Goal: Information Seeking & Learning: Learn about a topic

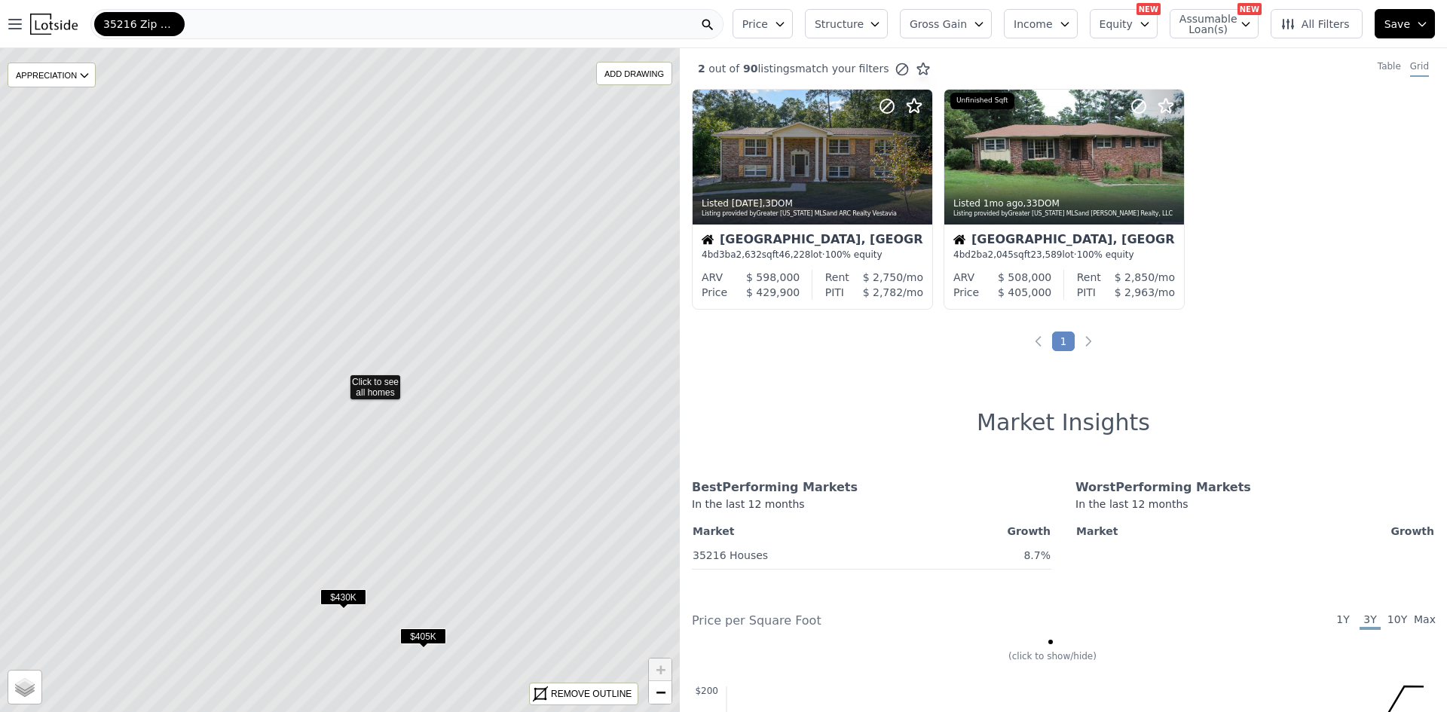
click at [394, 387] on icon at bounding box center [340, 380] width 818 height 800
drag, startPoint x: 391, startPoint y: 371, endPoint x: 402, endPoint y: 282, distance: 89.5
click at [402, 280] on icon at bounding box center [348, 309] width 818 height 800
click at [388, 378] on icon at bounding box center [340, 380] width 818 height 800
click at [432, 274] on icon at bounding box center [340, 380] width 818 height 800
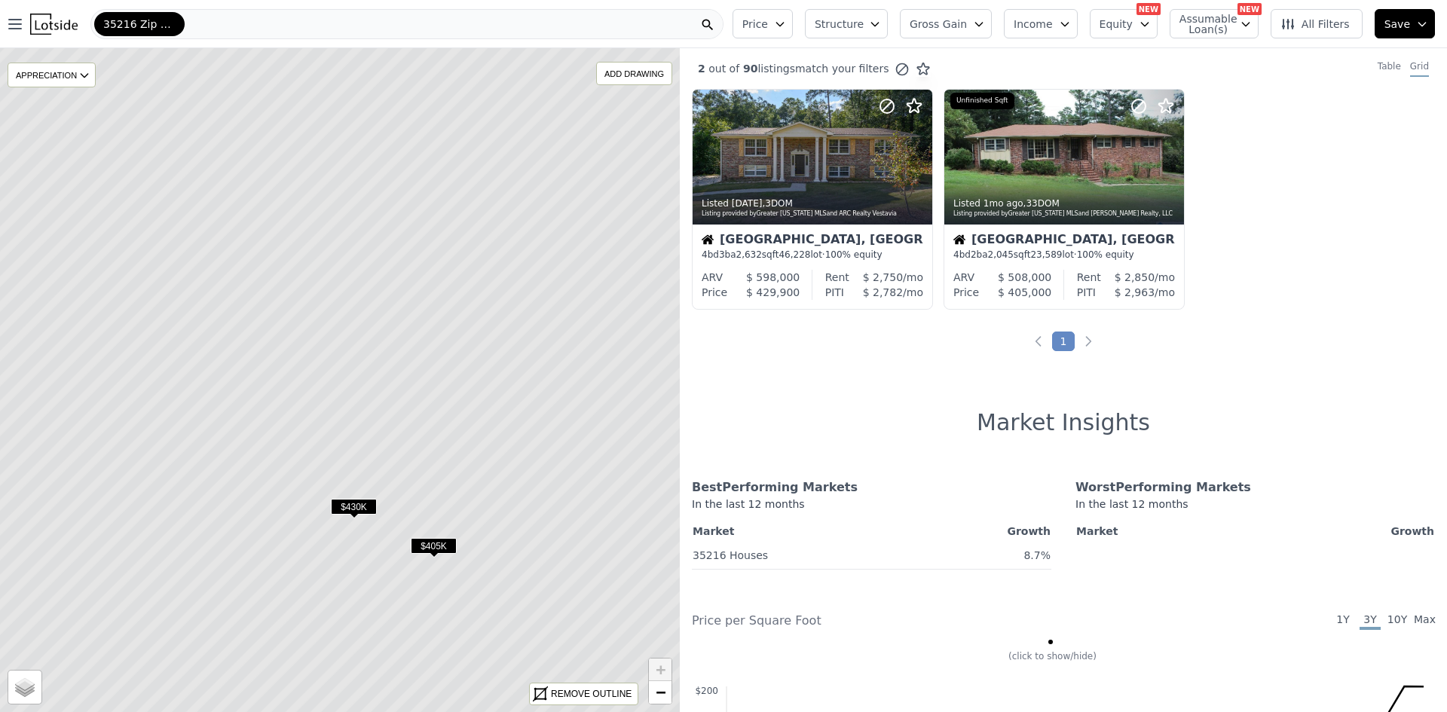
click at [1330, 23] on span "All Filters" at bounding box center [1314, 24] width 69 height 15
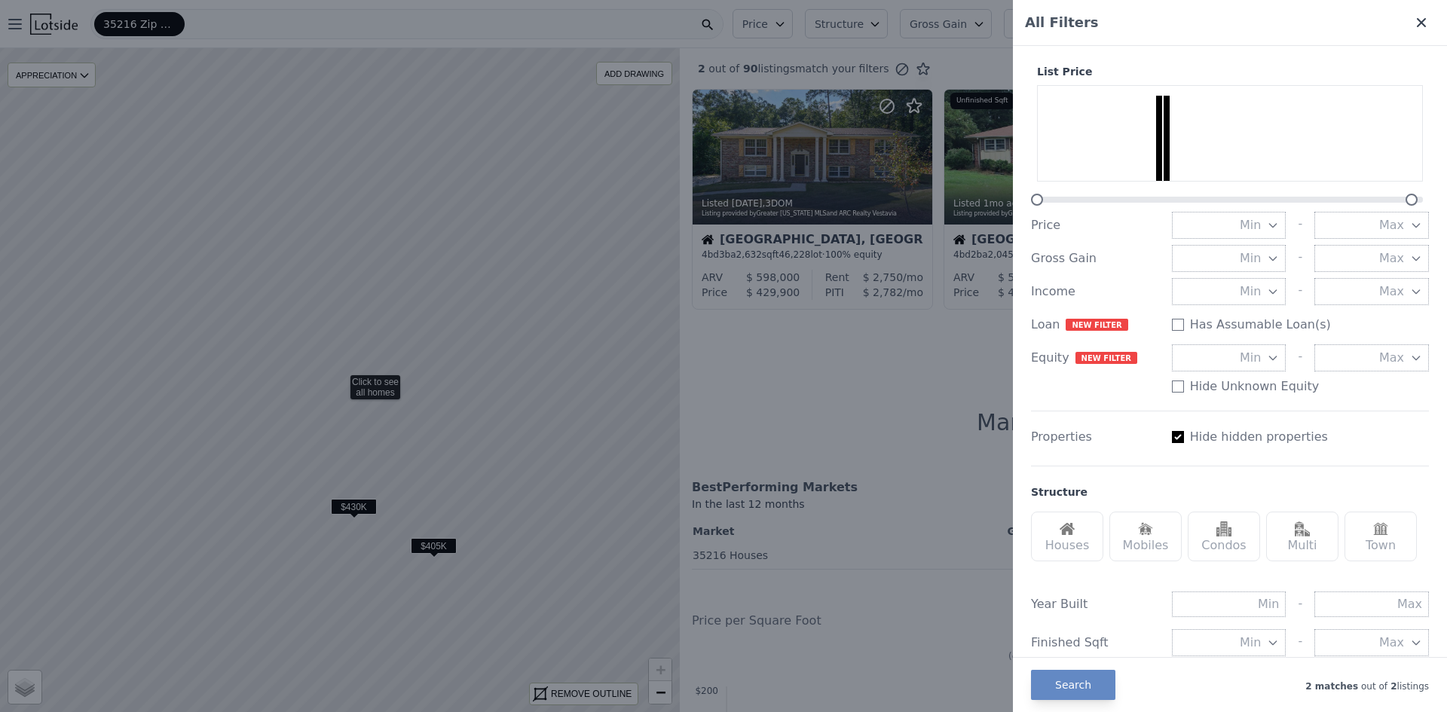
click at [1417, 21] on icon at bounding box center [1421, 22] width 9 height 9
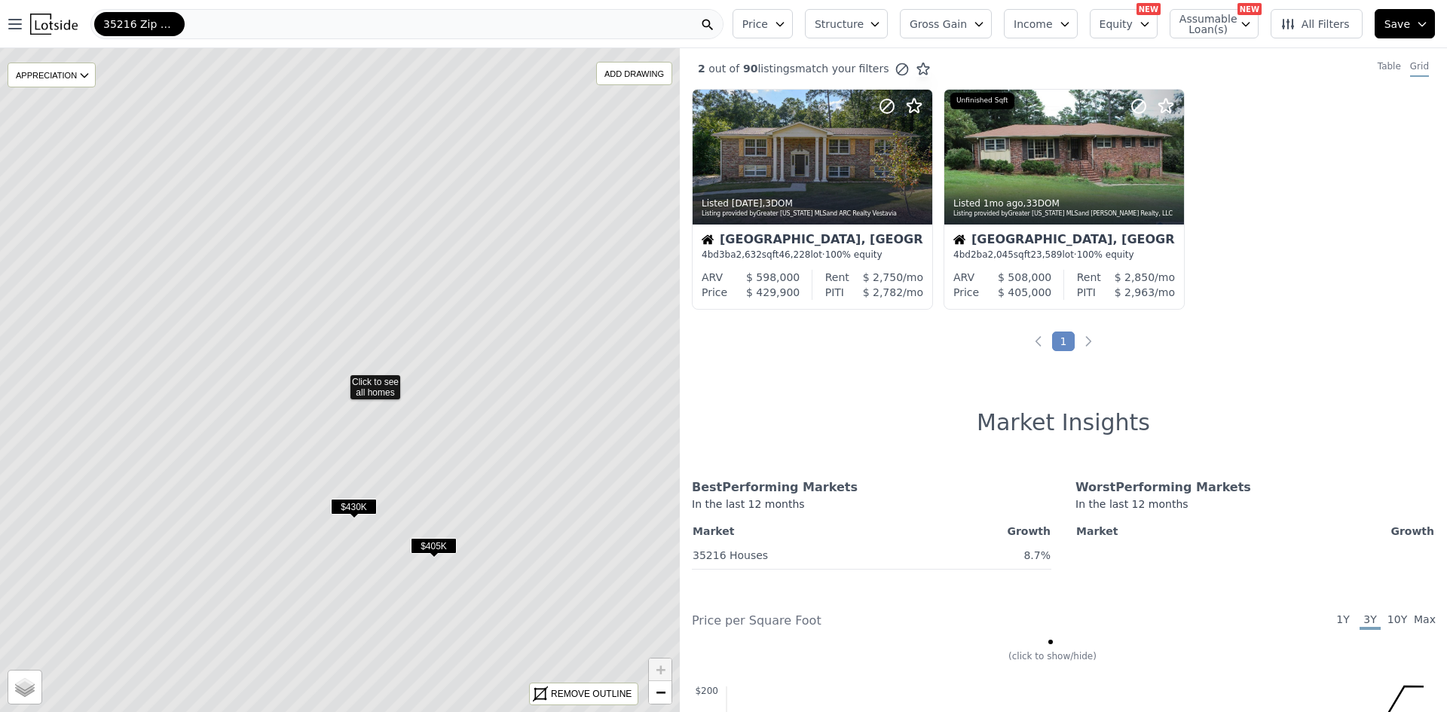
click at [863, 18] on span "Structure" at bounding box center [839, 24] width 48 height 15
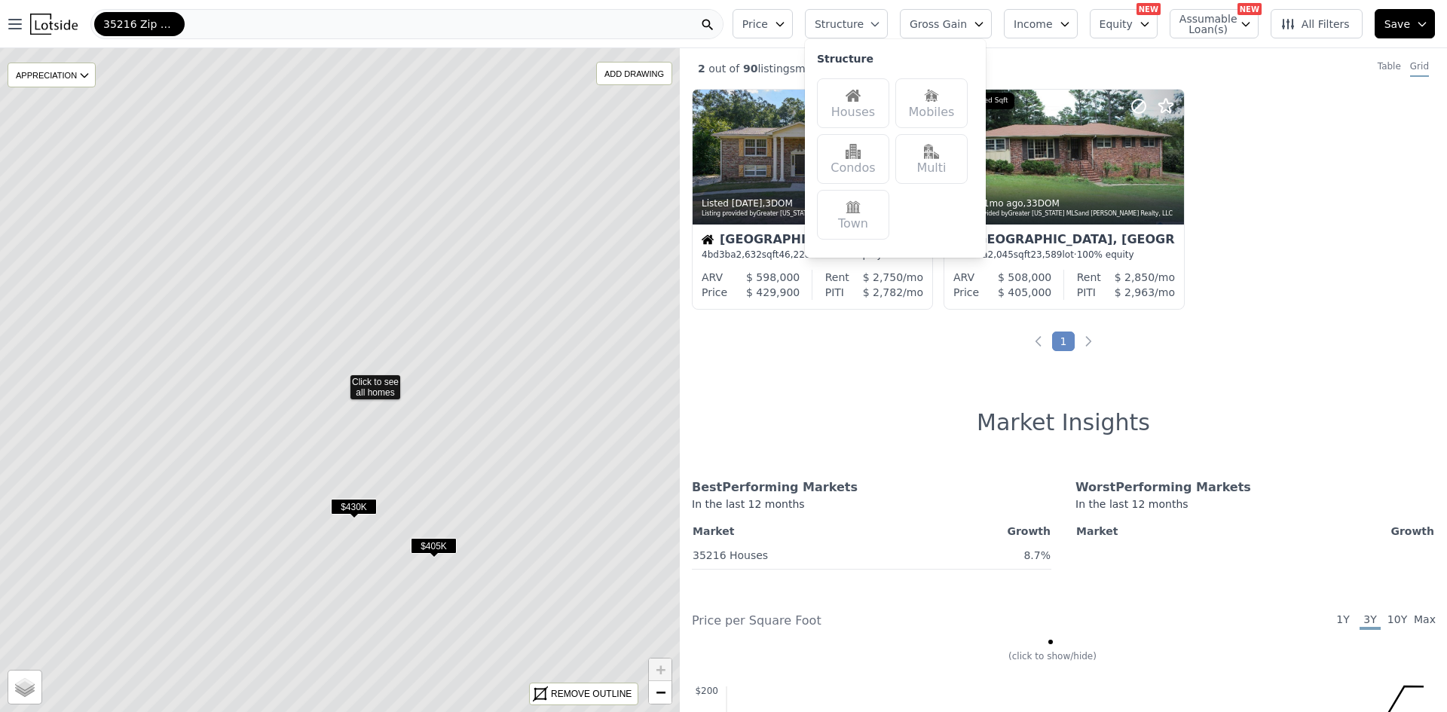
click at [863, 17] on span "Structure" at bounding box center [839, 24] width 48 height 15
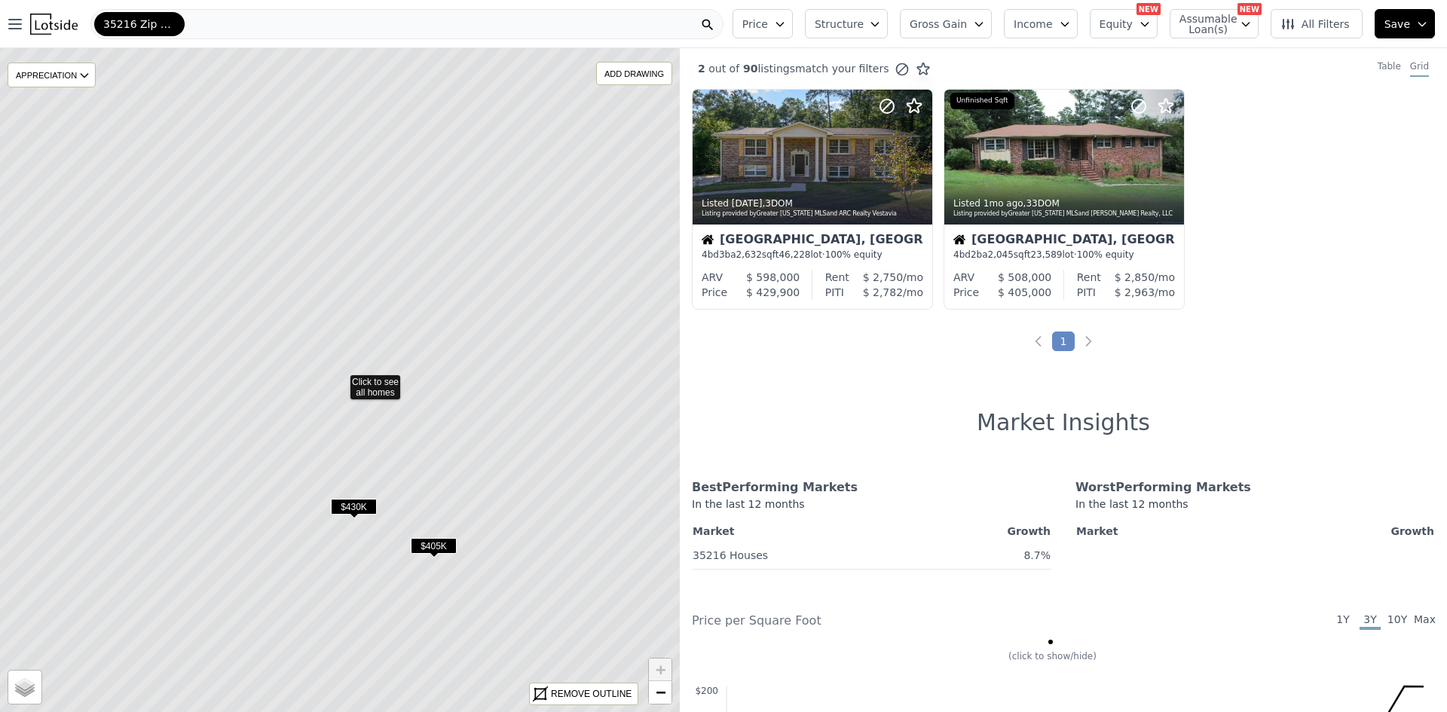
click at [967, 19] on span "Gross Gain" at bounding box center [938, 24] width 57 height 15
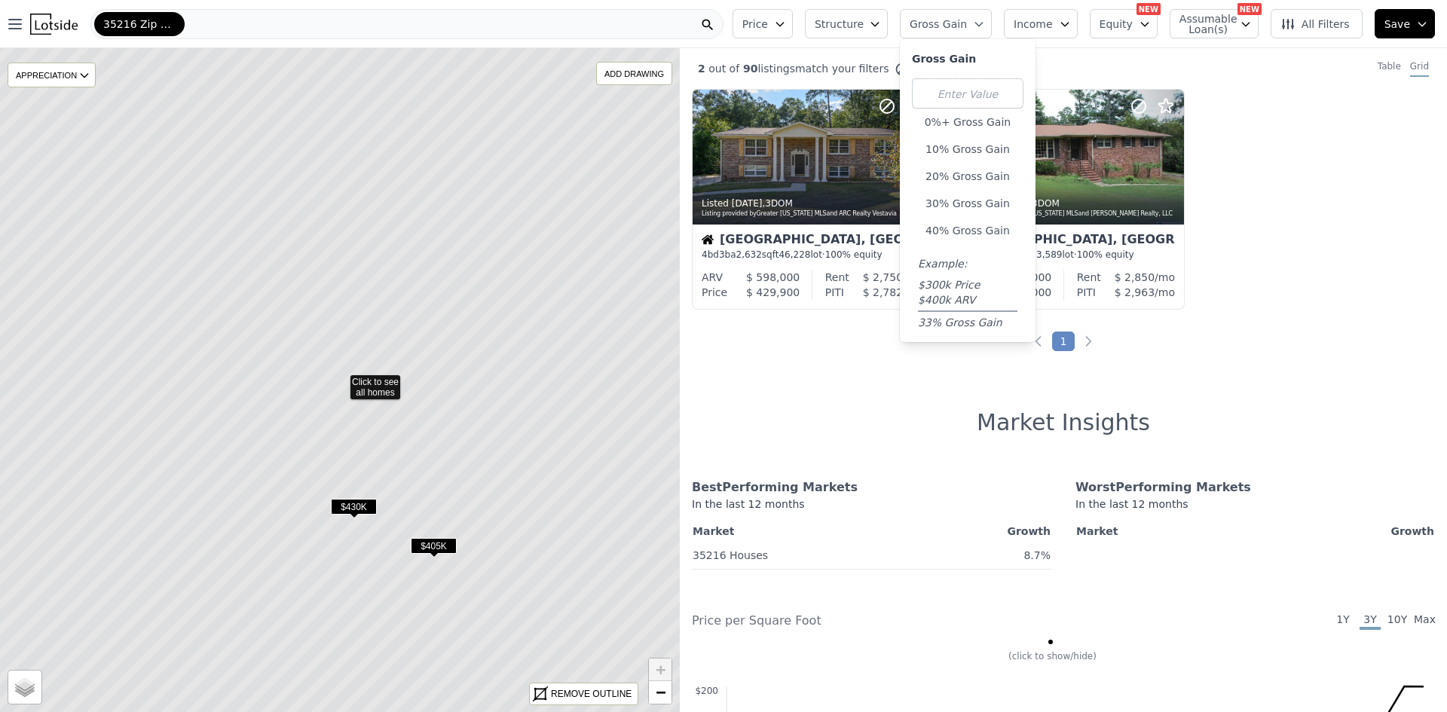
click at [967, 19] on span "Gross Gain" at bounding box center [938, 24] width 57 height 15
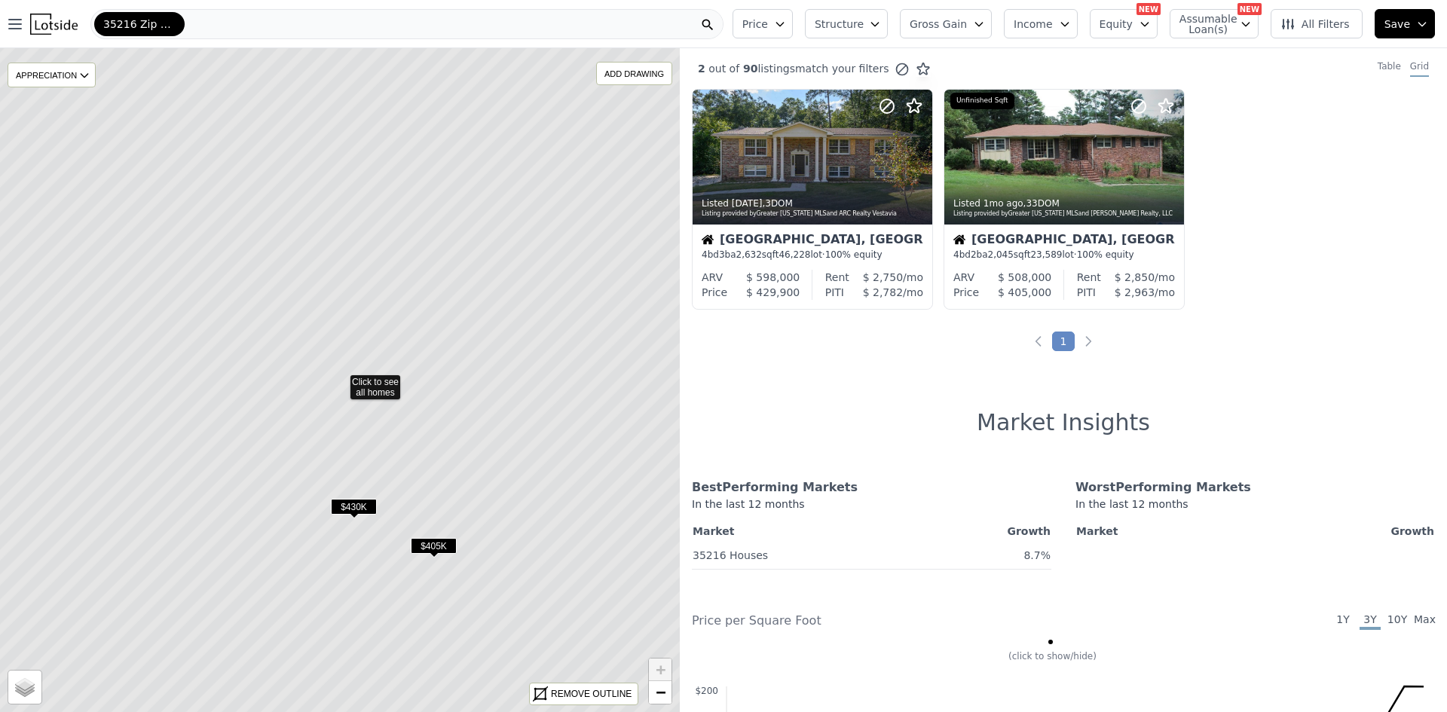
click at [1151, 15] on button "Equity" at bounding box center [1124, 23] width 68 height 29
click at [1149, 21] on icon "button" at bounding box center [1145, 24] width 12 height 12
drag, startPoint x: 390, startPoint y: 389, endPoint x: 344, endPoint y: 324, distance: 79.5
click at [344, 324] on icon at bounding box center [340, 380] width 818 height 800
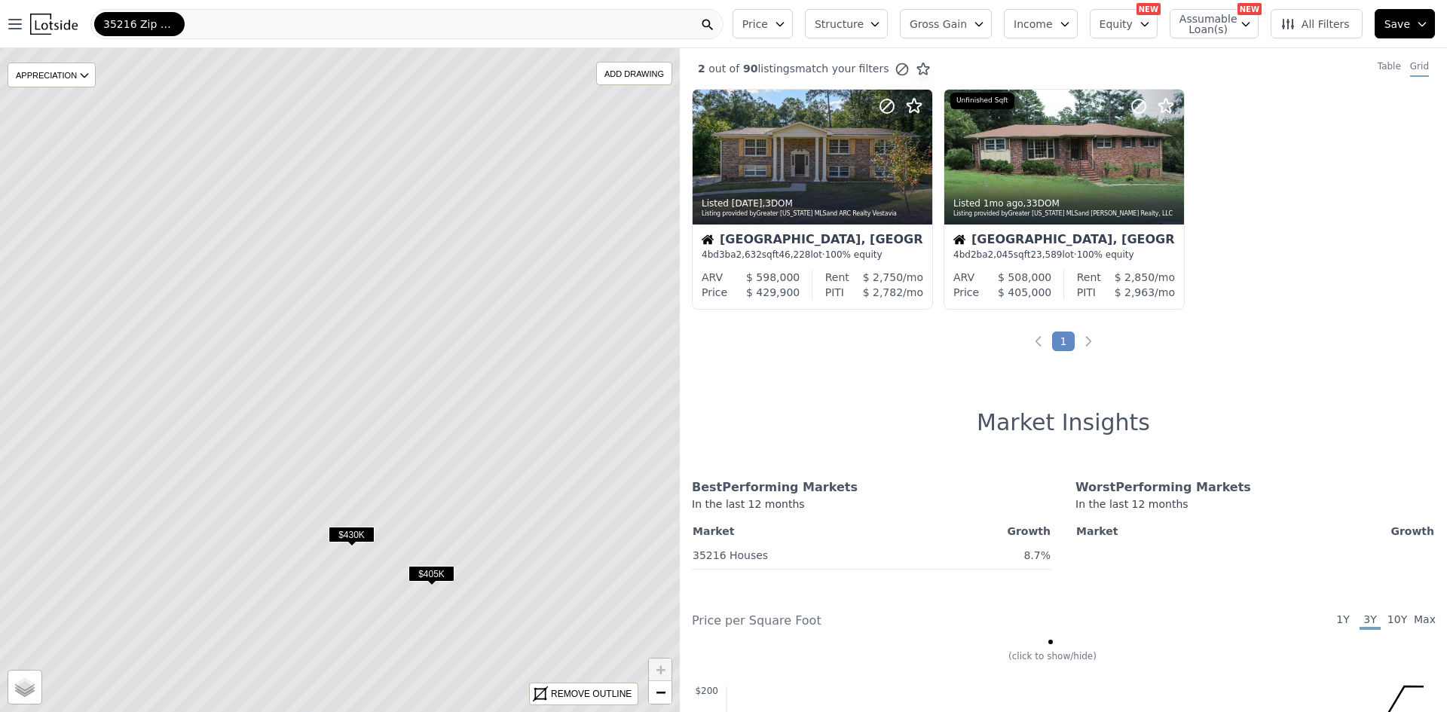
click at [404, 443] on icon at bounding box center [340, 380] width 818 height 800
click at [404, 229] on icon at bounding box center [340, 380] width 818 height 800
drag, startPoint x: 403, startPoint y: 234, endPoint x: 466, endPoint y: 296, distance: 87.9
click at [466, 296] on icon at bounding box center [386, 429] width 818 height 800
click at [381, 384] on icon at bounding box center [340, 380] width 818 height 800
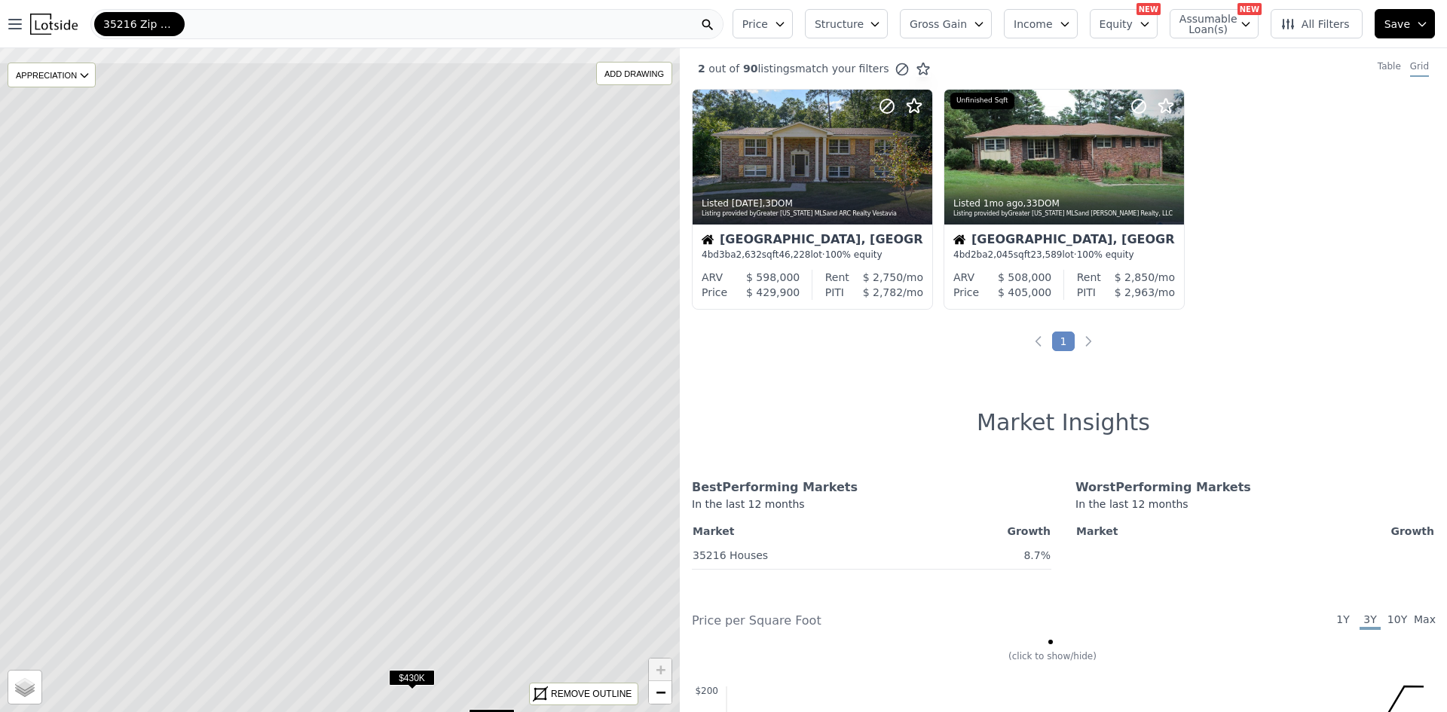
drag, startPoint x: 484, startPoint y: 423, endPoint x: 482, endPoint y: 505, distance: 81.4
click at [482, 505] on icon at bounding box center [337, 462] width 818 height 800
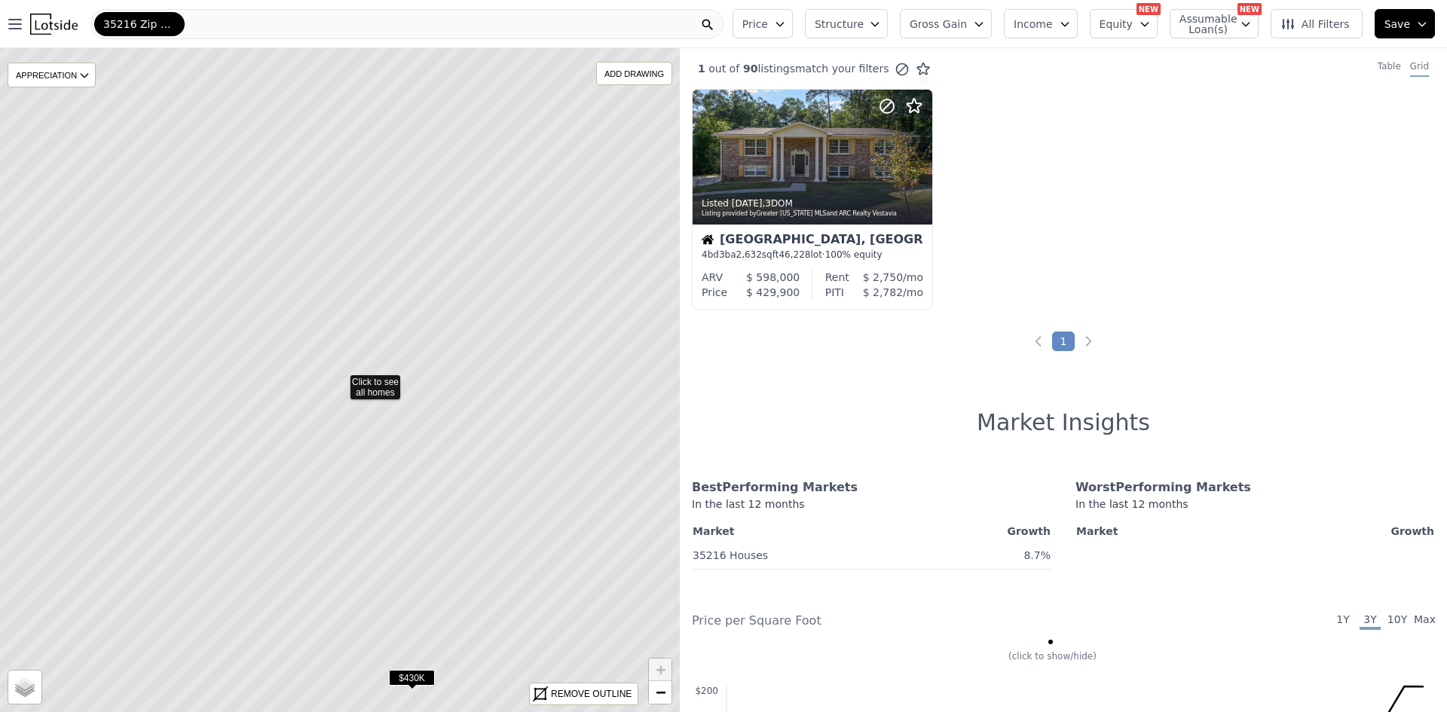
click at [491, 393] on icon at bounding box center [340, 380] width 818 height 800
click at [409, 674] on span "$430K" at bounding box center [412, 678] width 46 height 16
click at [81, 88] on icon at bounding box center [340, 380] width 818 height 800
click at [81, 76] on icon at bounding box center [84, 75] width 12 height 12
click at [59, 116] on div "3M" at bounding box center [63, 121] width 45 height 22
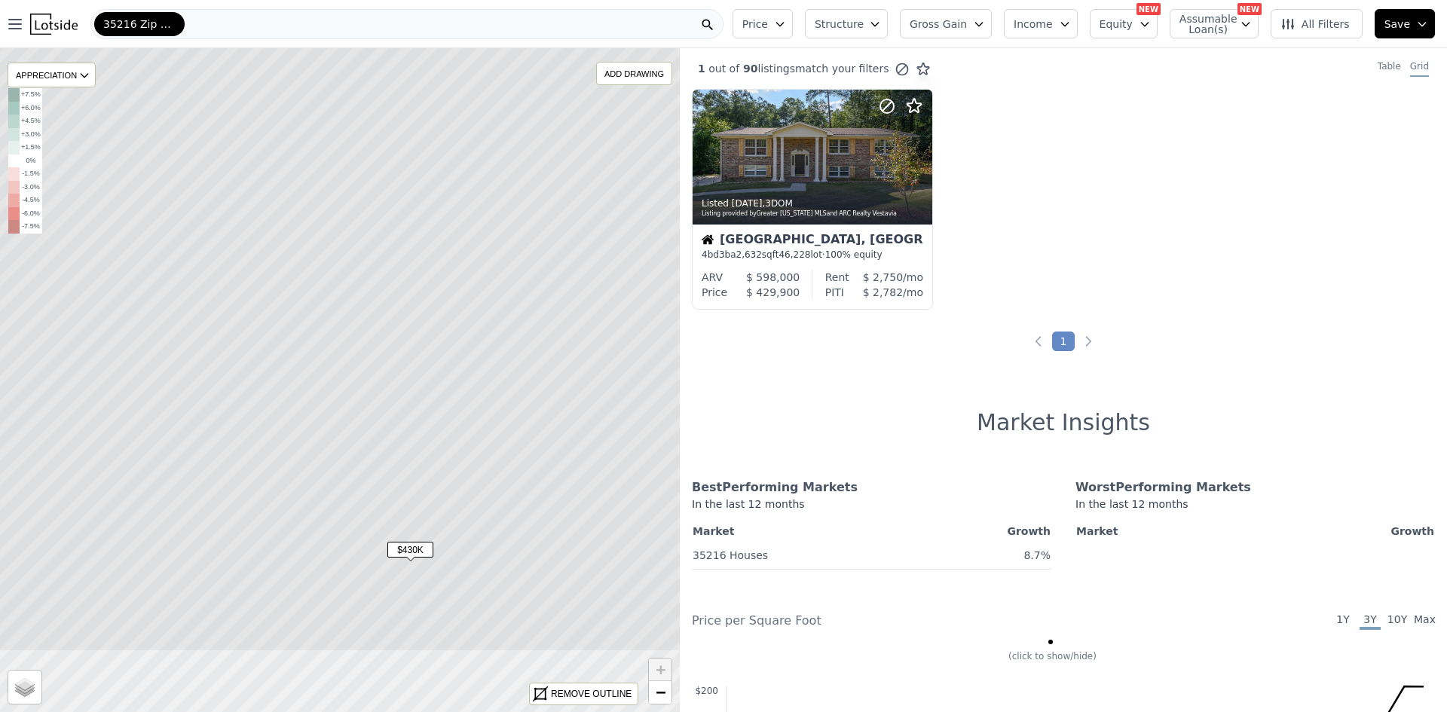
drag, startPoint x: 204, startPoint y: 283, endPoint x: 201, endPoint y: 166, distance: 117.6
click at [201, 166] on icon at bounding box center [338, 252] width 818 height 800
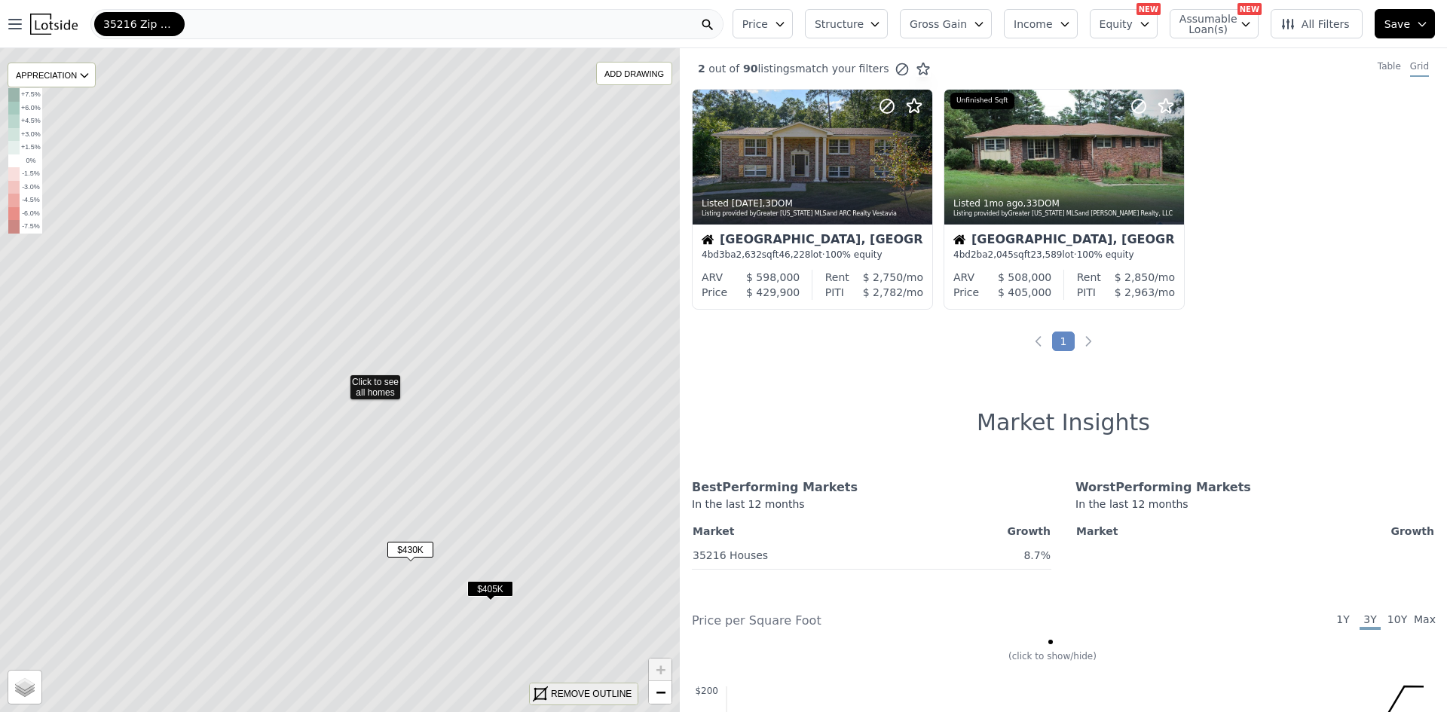
click at [570, 703] on div "REMOVE OUTLINE" at bounding box center [584, 693] width 108 height 21
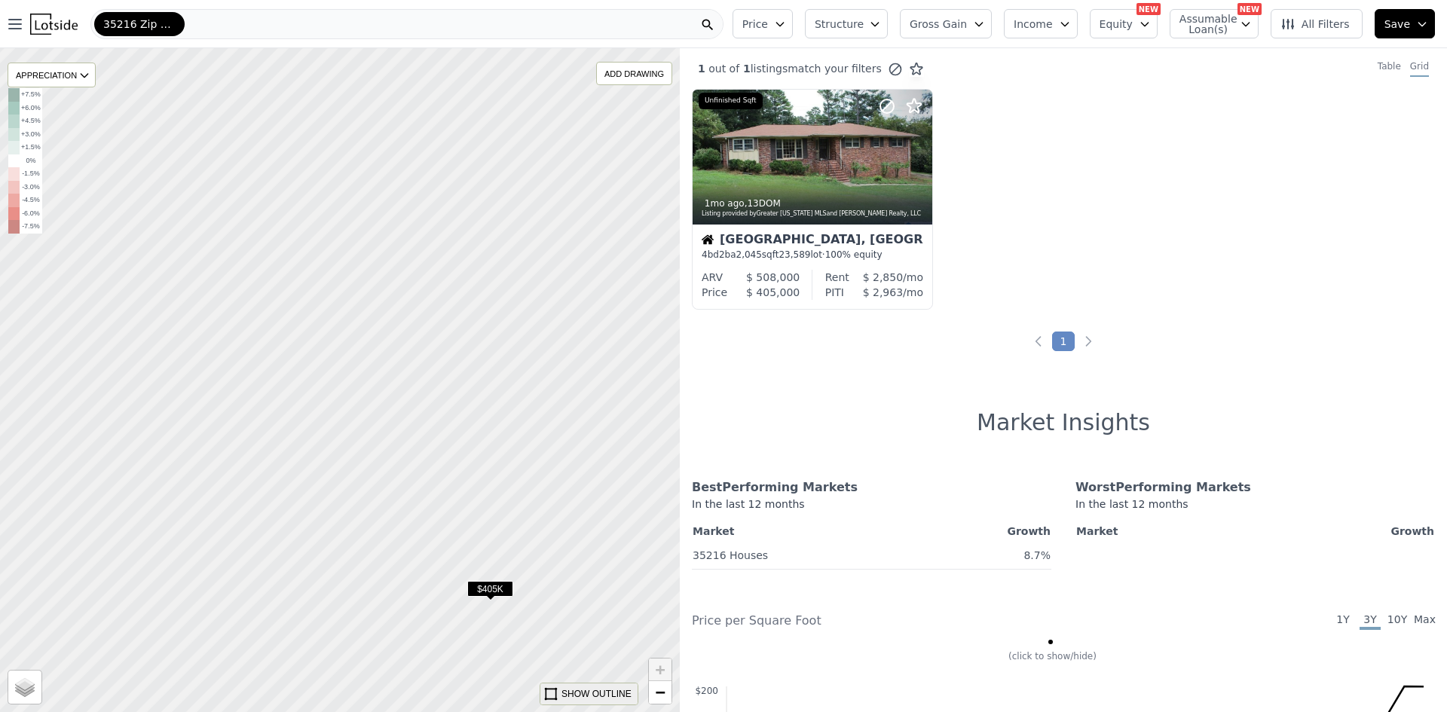
click at [570, 696] on div "SHOW OUTLINE" at bounding box center [596, 694] width 70 height 14
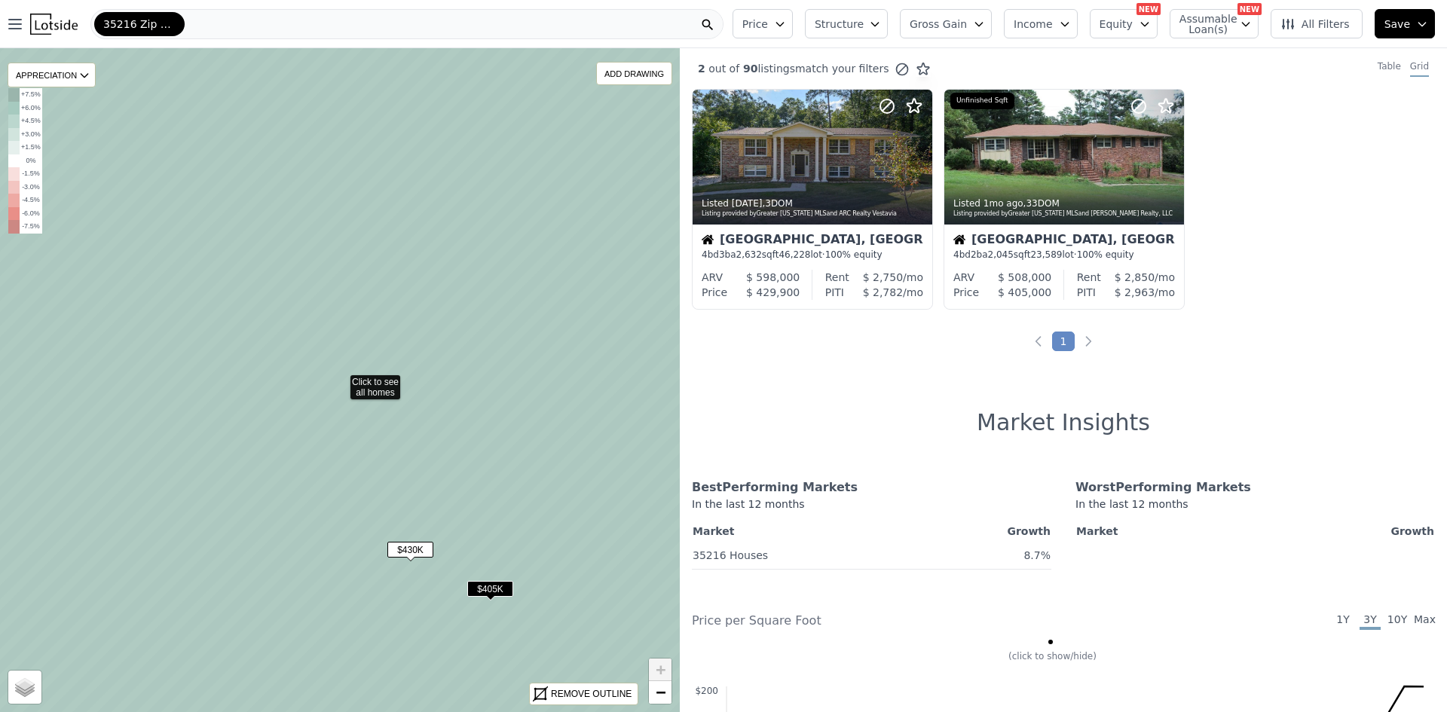
click at [570, 696] on div "REMOVE OUTLINE" at bounding box center [591, 694] width 81 height 14
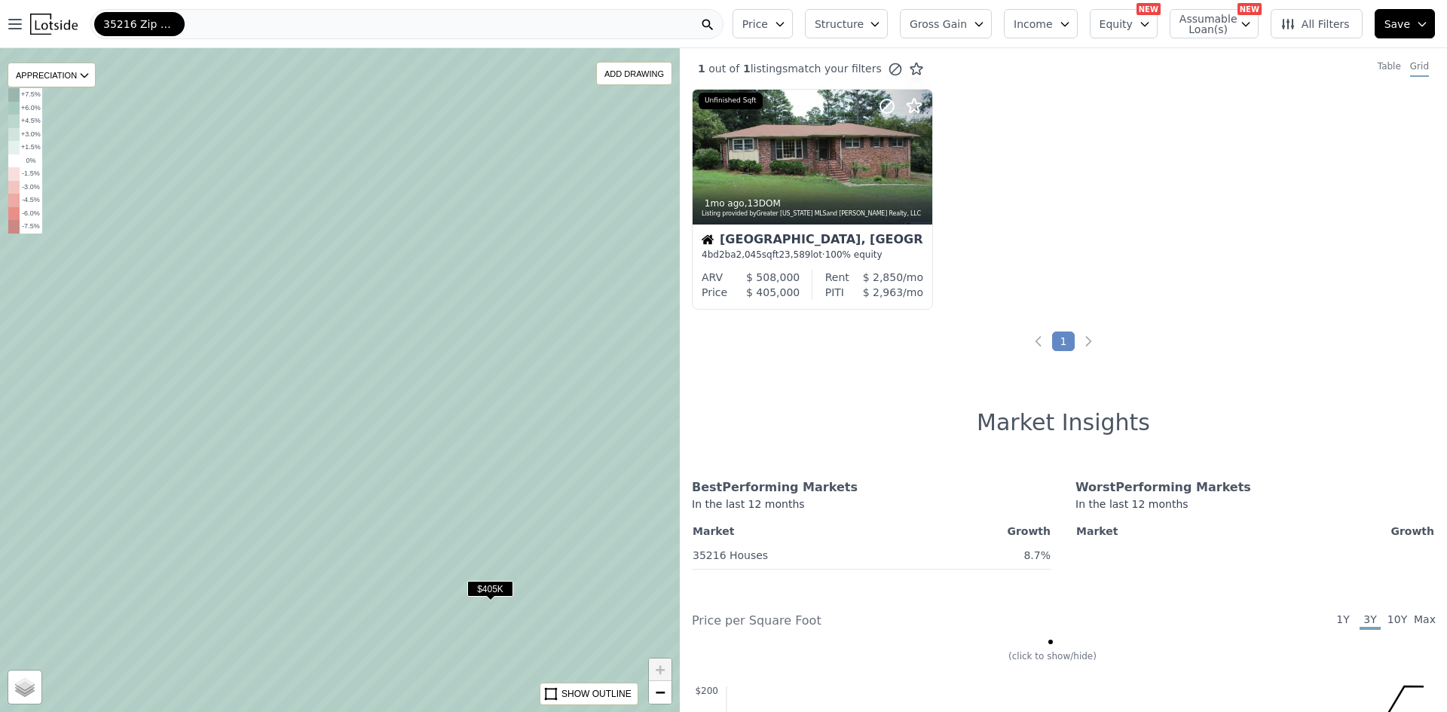
click at [570, 696] on div "SHOW OUTLINE" at bounding box center [596, 694] width 70 height 14
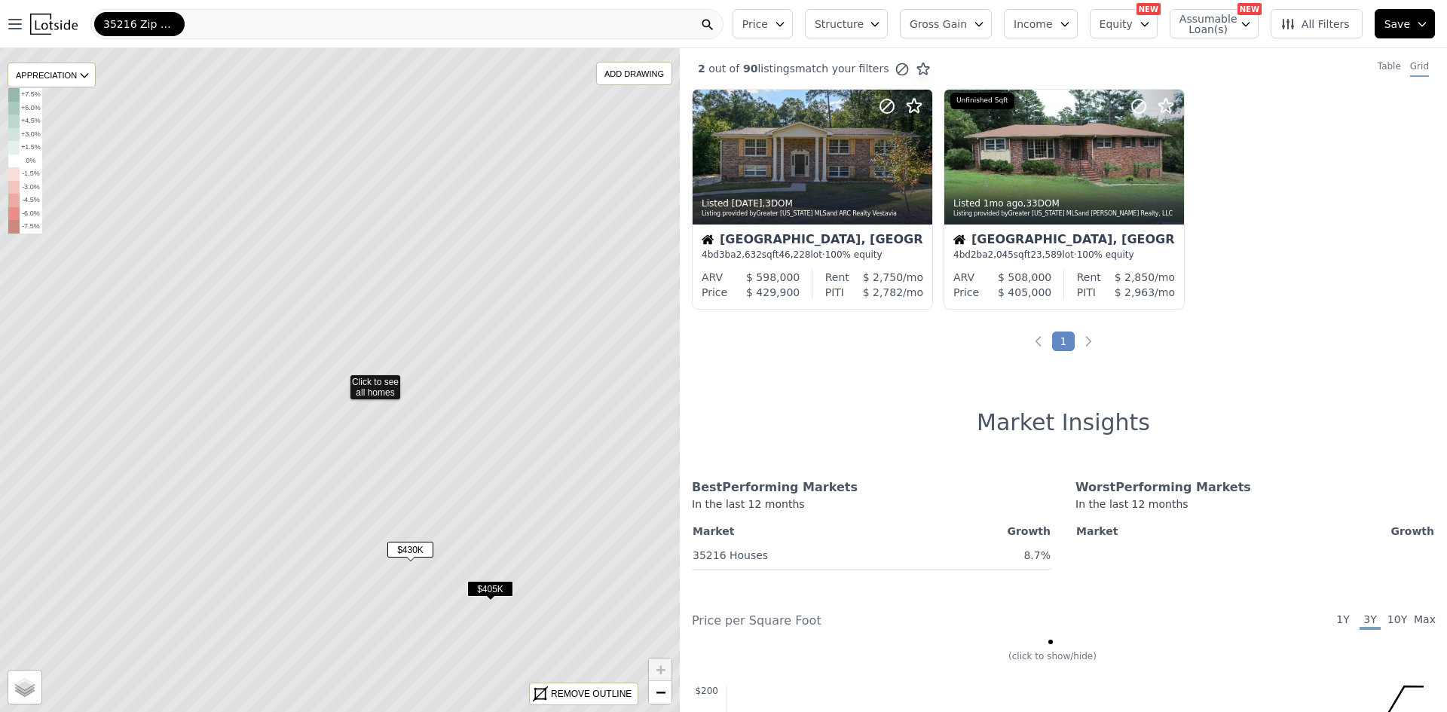
click at [1341, 17] on span "All Filters" at bounding box center [1314, 24] width 69 height 15
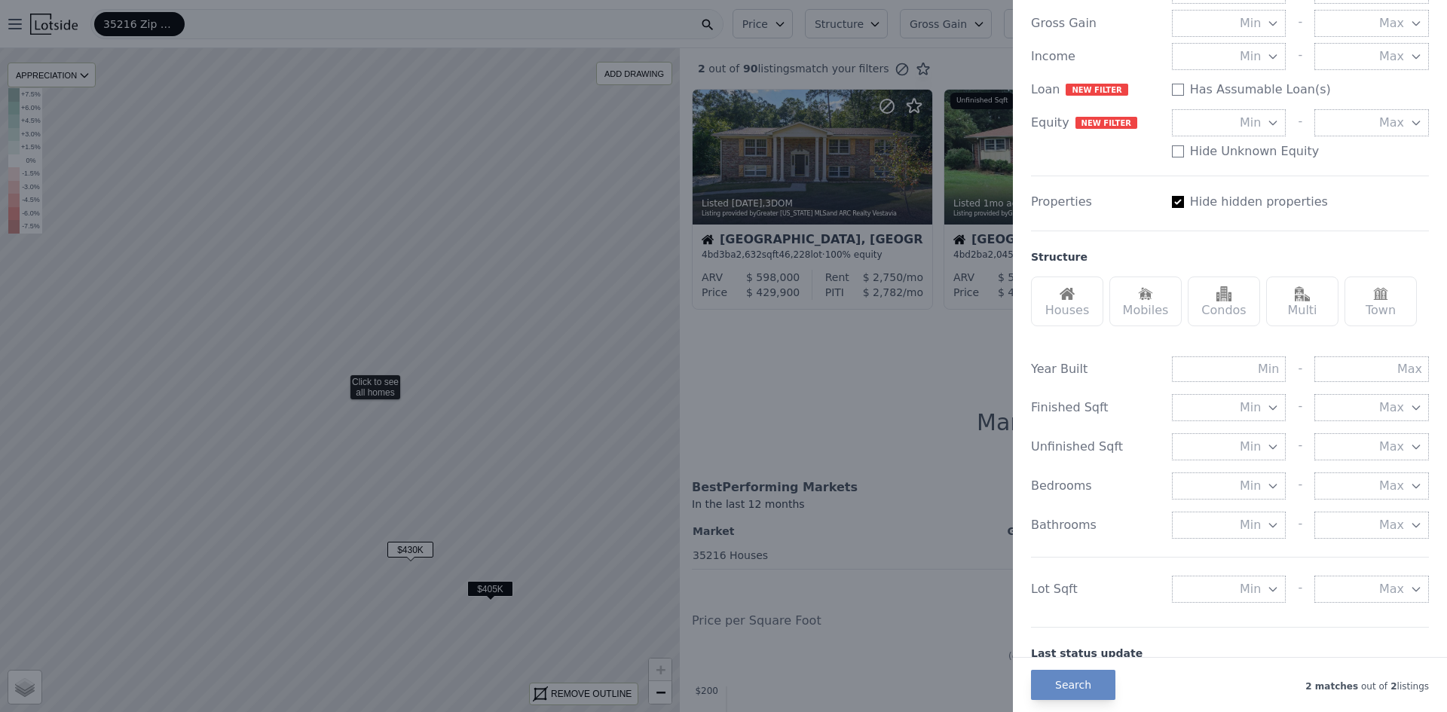
scroll to position [226, 0]
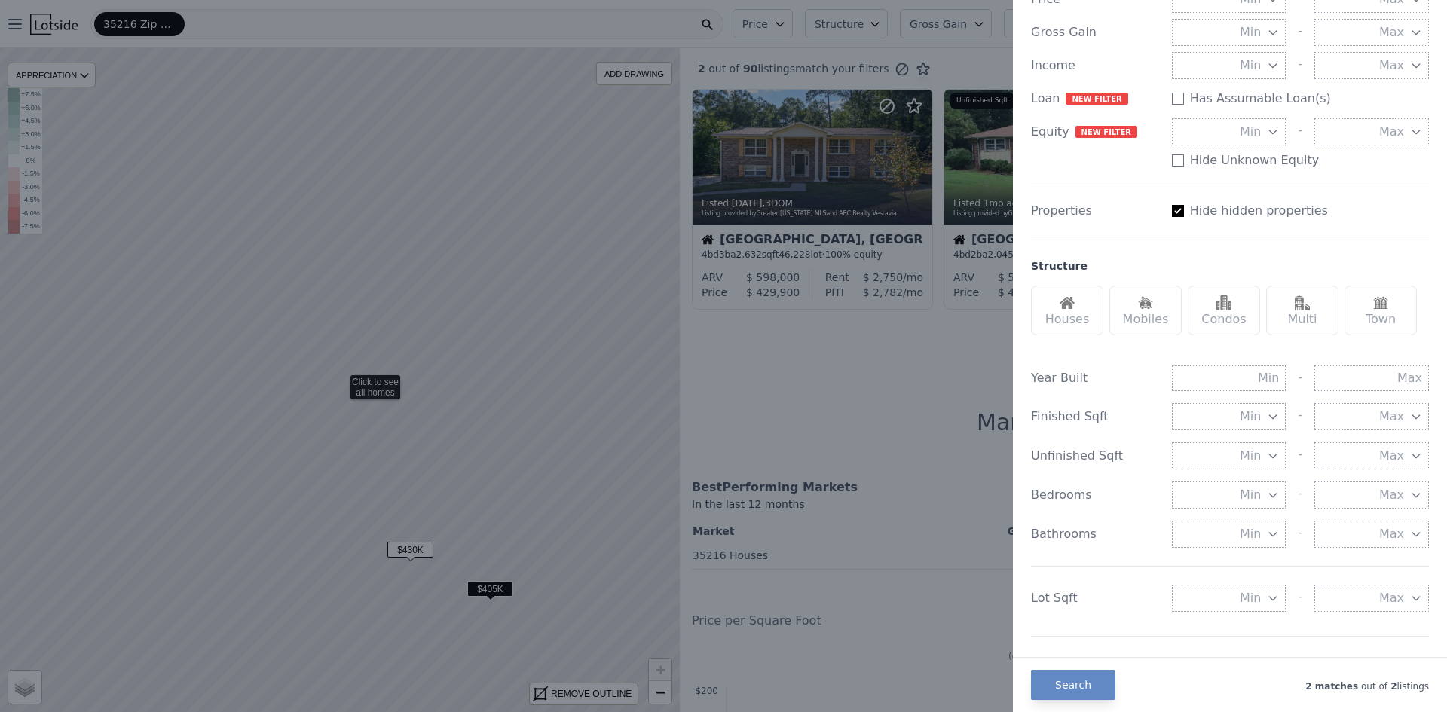
click at [1173, 212] on input "Has Assumable Loan(s)" at bounding box center [1178, 211] width 12 height 12
checkbox input "false"
click at [1072, 672] on button "Search" at bounding box center [1073, 685] width 84 height 30
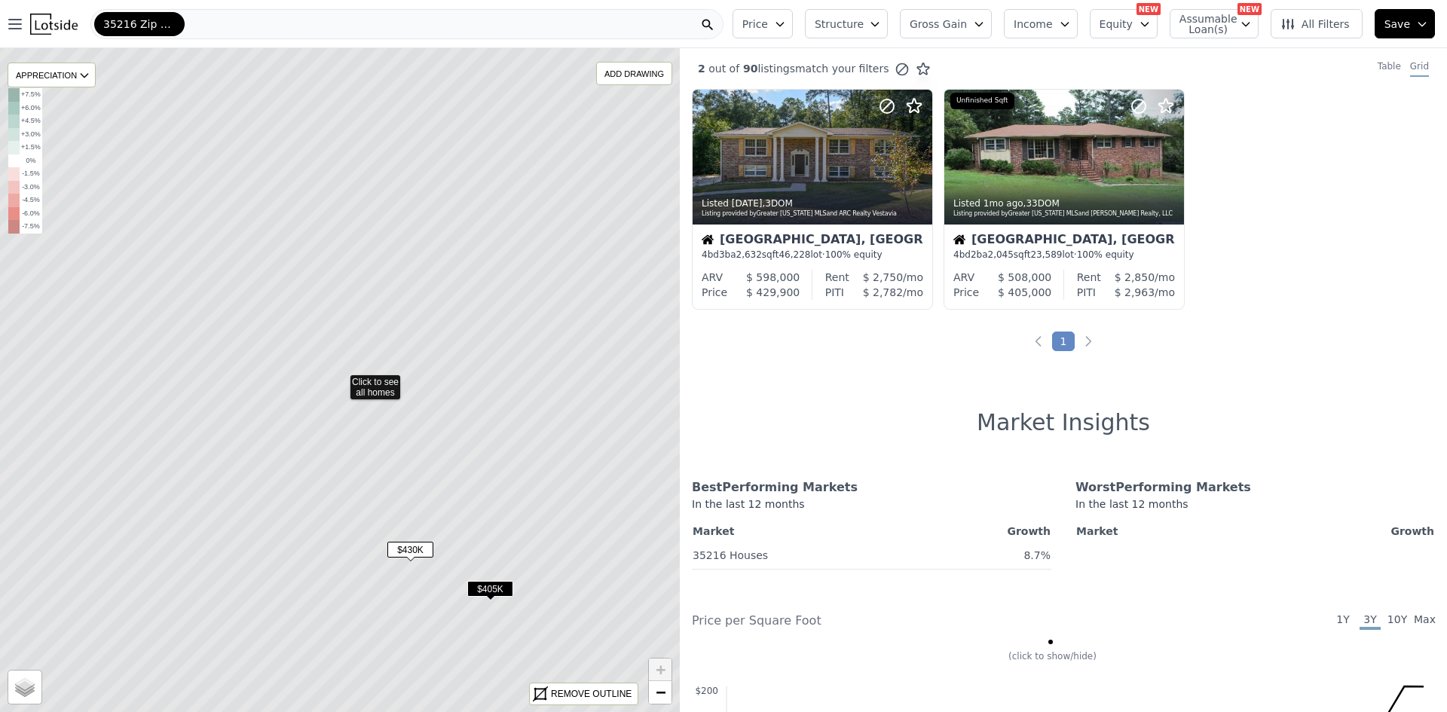
click at [485, 268] on icon at bounding box center [340, 380] width 818 height 800
click at [1341, 17] on span "All Filters" at bounding box center [1314, 24] width 69 height 15
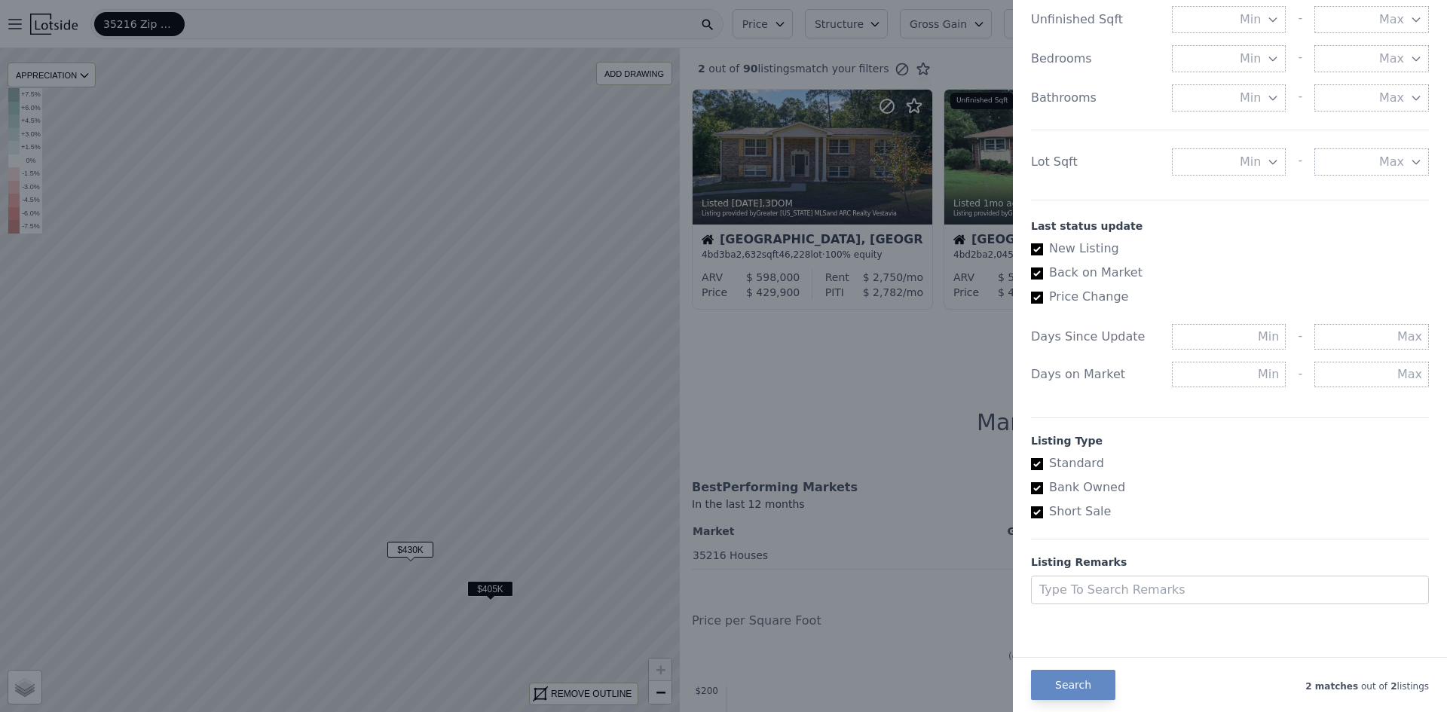
scroll to position [663, 0]
click at [1041, 250] on input "New Listing" at bounding box center [1037, 249] width 12 height 12
checkbox input "false"
click at [1037, 274] on input "Back on Market" at bounding box center [1037, 273] width 12 height 12
checkbox input "false"
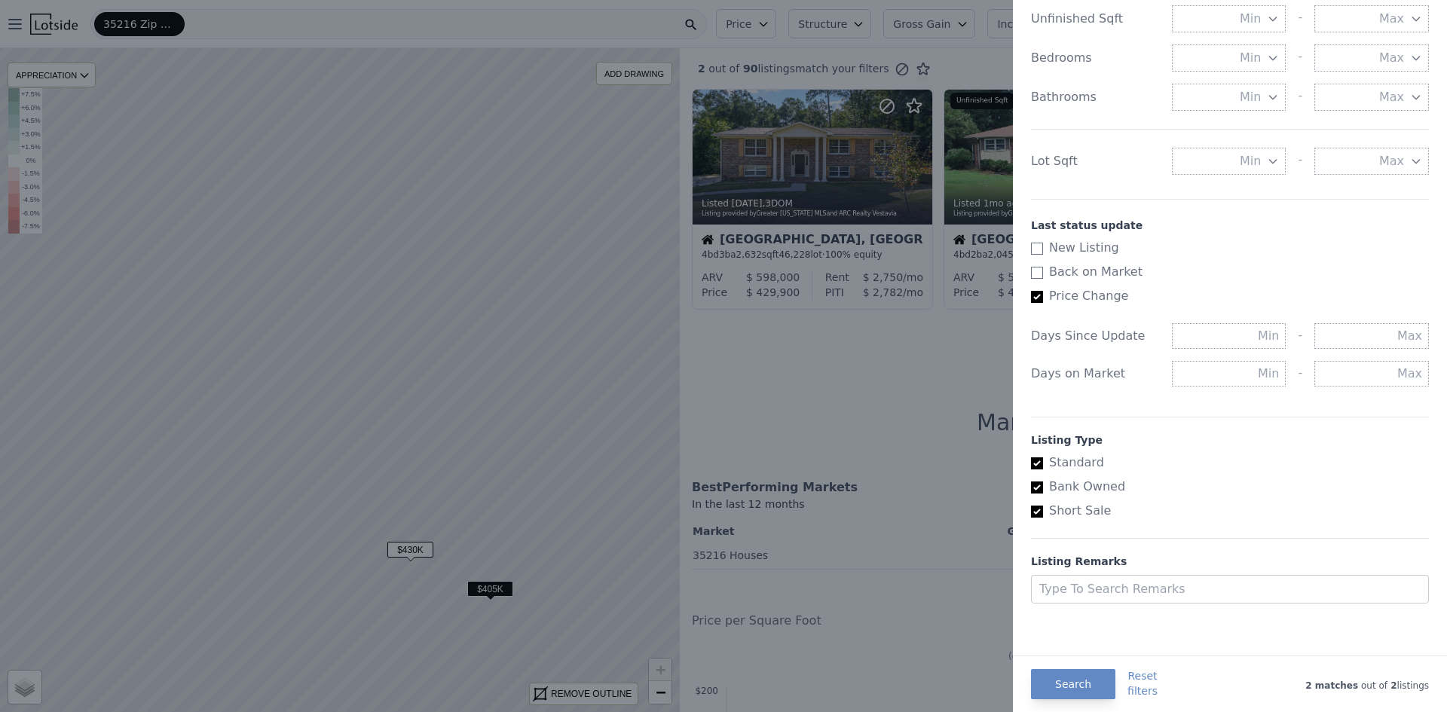
click at [1037, 288] on label "Price Change" at bounding box center [1224, 296] width 386 height 18
click at [1037, 291] on input "Price Change" at bounding box center [1037, 297] width 12 height 12
checkbox input "false"
checkbox input "true"
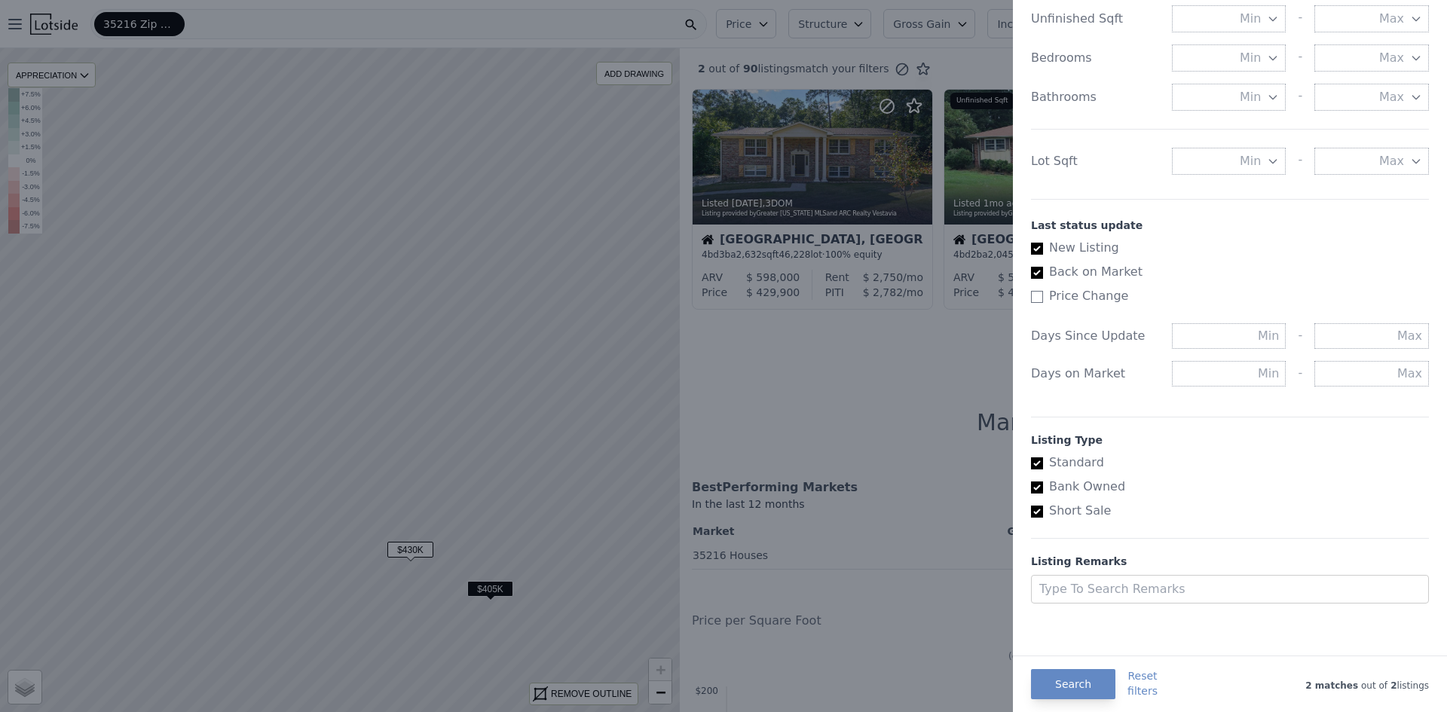
checkbox input "true"
click at [1040, 248] on input "New Listing" at bounding box center [1037, 249] width 12 height 12
checkbox input "false"
click at [1038, 275] on input "Back on Market" at bounding box center [1037, 273] width 12 height 12
checkbox input "false"
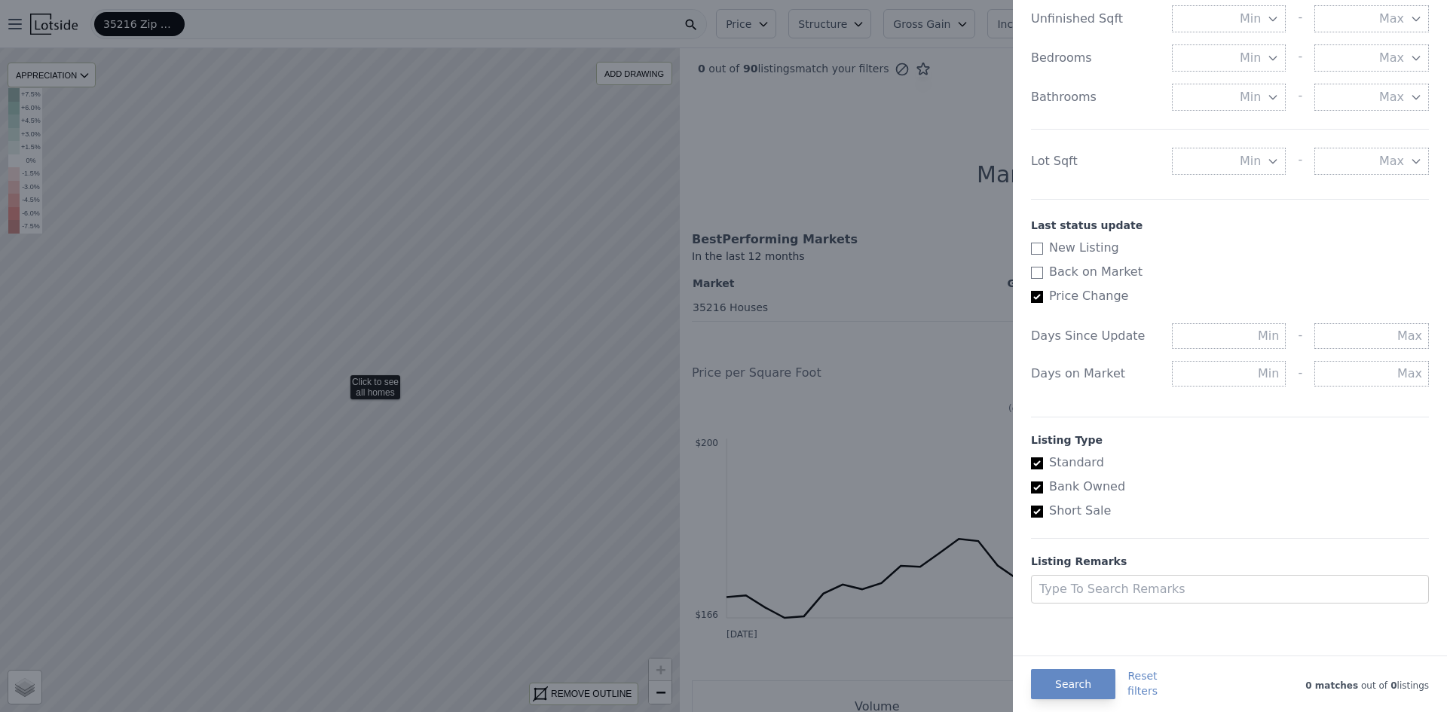
click at [1038, 298] on input "Price Change" at bounding box center [1037, 297] width 12 height 12
checkbox input "false"
checkbox input "true"
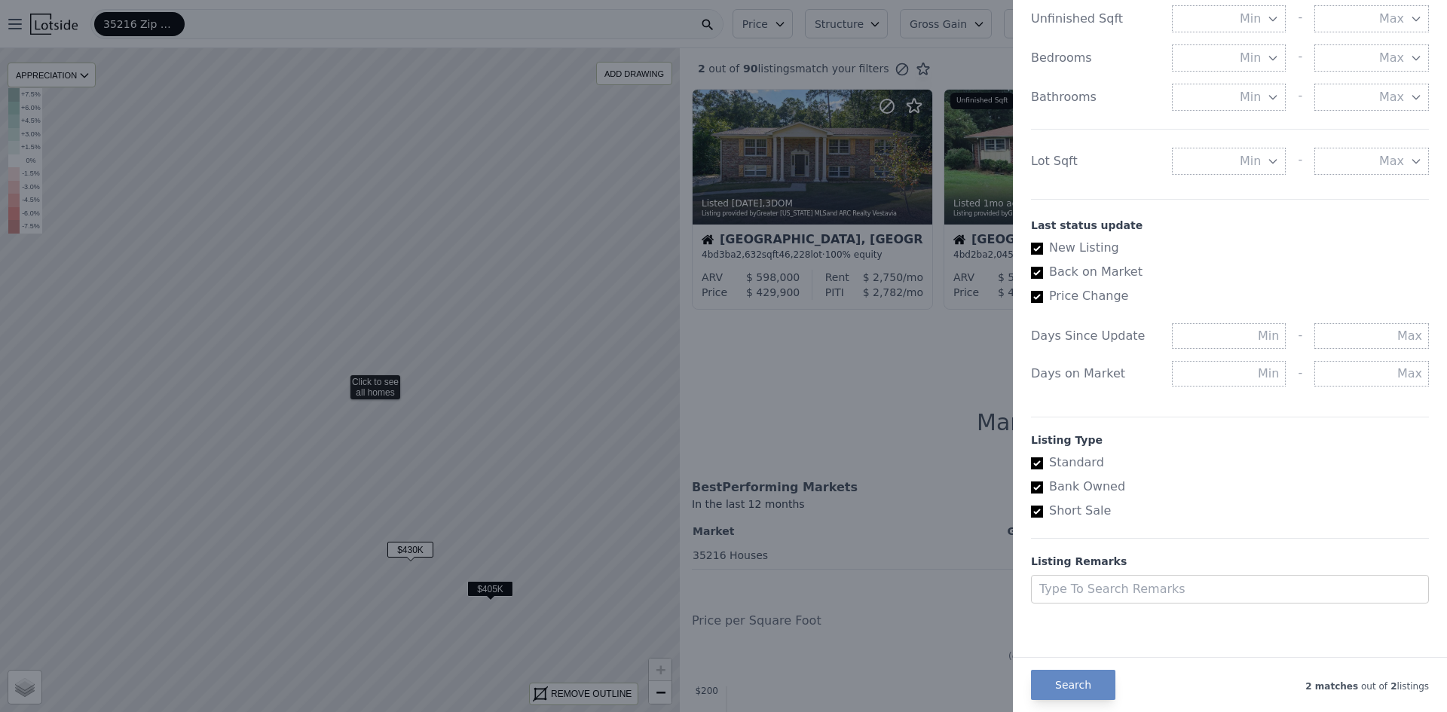
click at [1037, 249] on input "New Listing" at bounding box center [1037, 249] width 12 height 12
checkbox input "false"
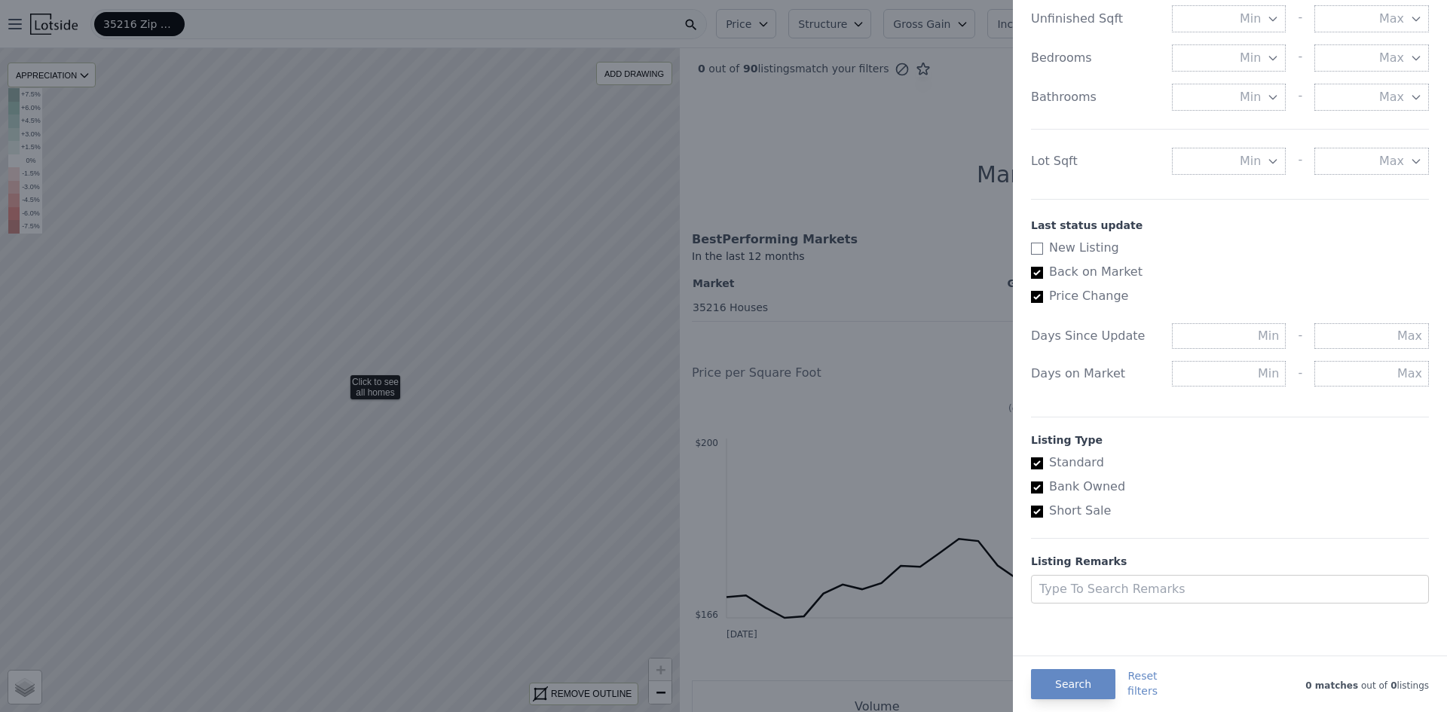
click at [1038, 271] on input "Back on Market" at bounding box center [1037, 273] width 12 height 12
checkbox input "false"
click at [1039, 298] on input "Price Change" at bounding box center [1037, 297] width 12 height 12
checkbox input "false"
checkbox input "true"
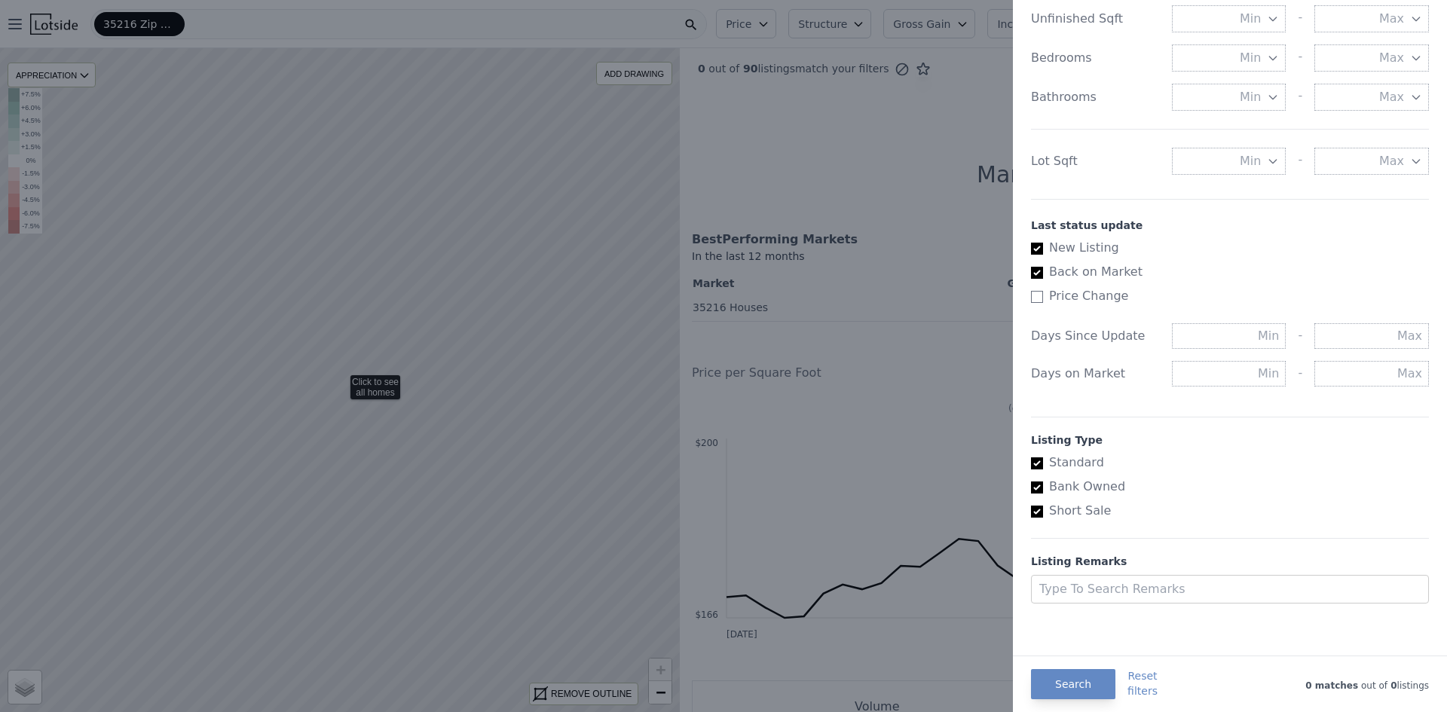
checkbox input "true"
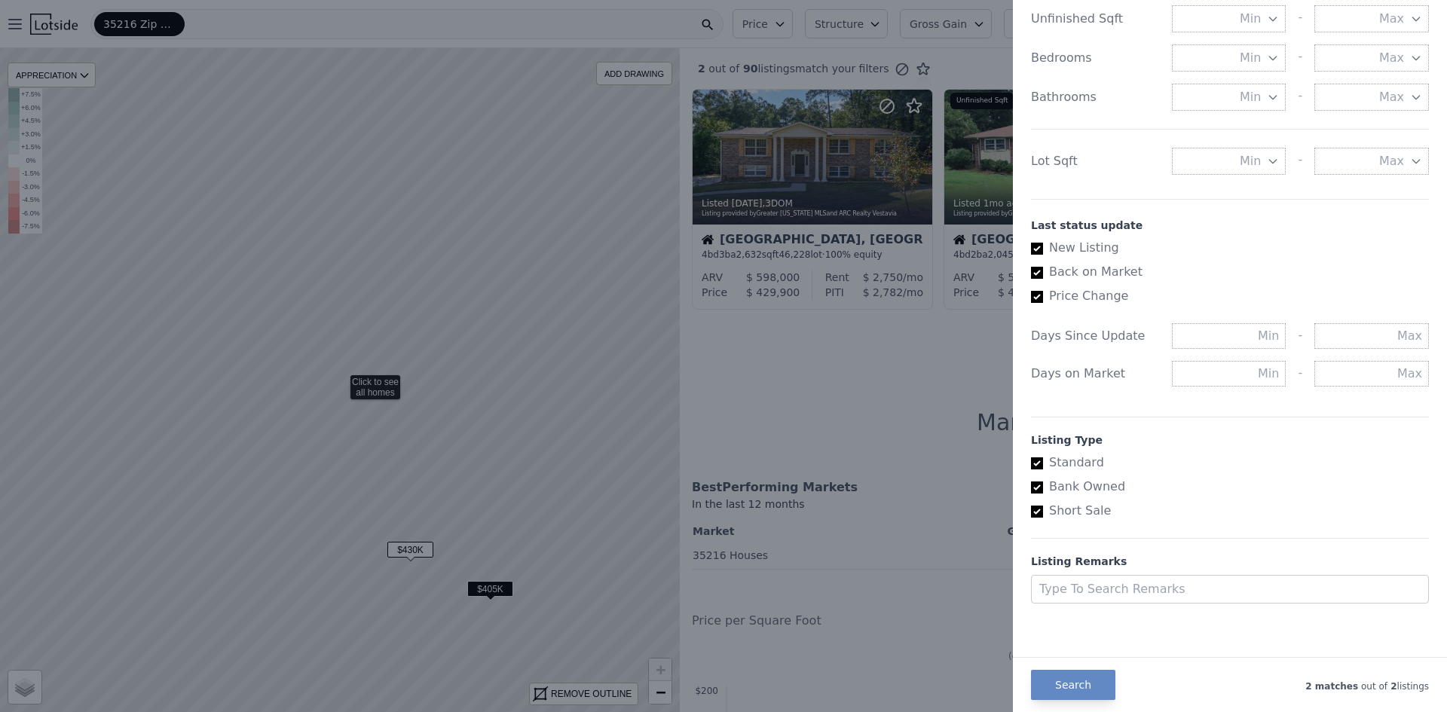
click at [1039, 251] on input "New Listing" at bounding box center [1037, 249] width 12 height 12
checkbox input "false"
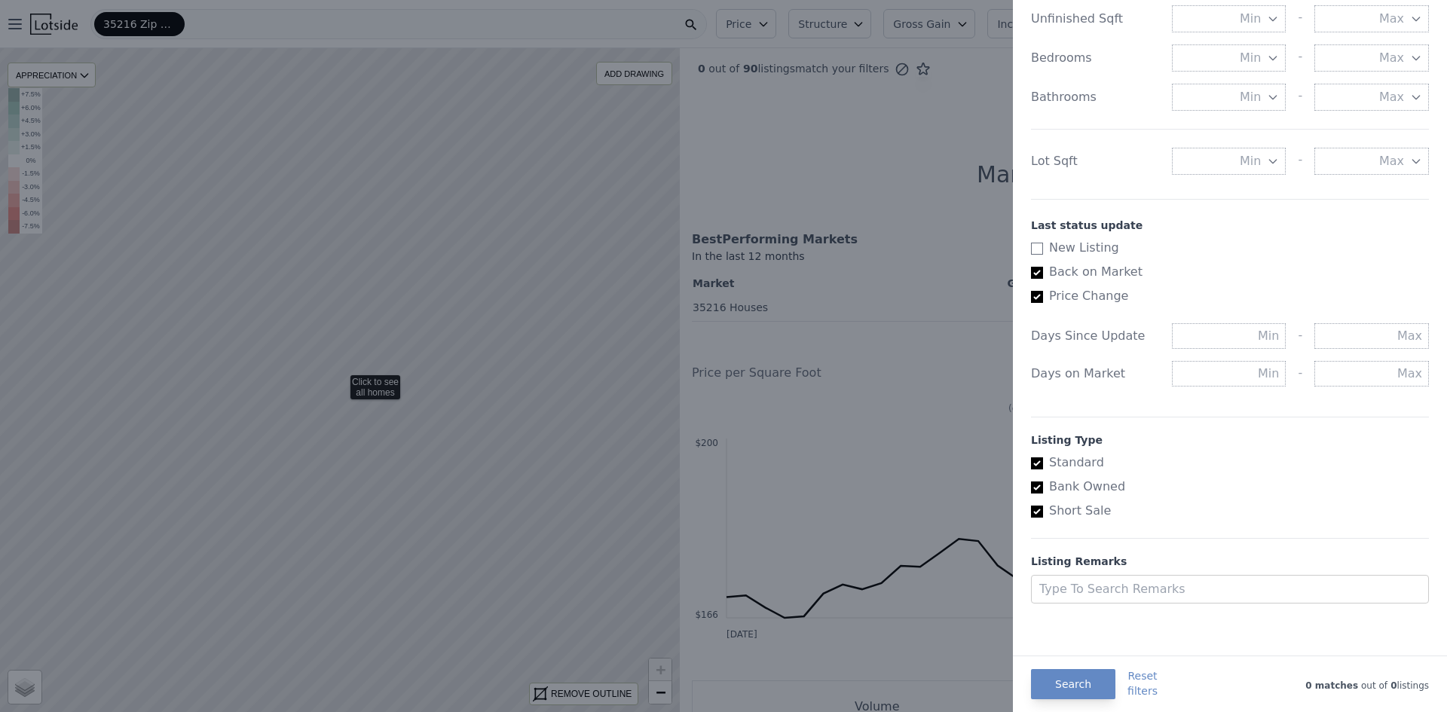
click at [1035, 272] on input "Back on Market" at bounding box center [1037, 273] width 12 height 12
checkbox input "false"
click at [1142, 693] on button "Reset filters" at bounding box center [1142, 683] width 30 height 30
checkbox input "true"
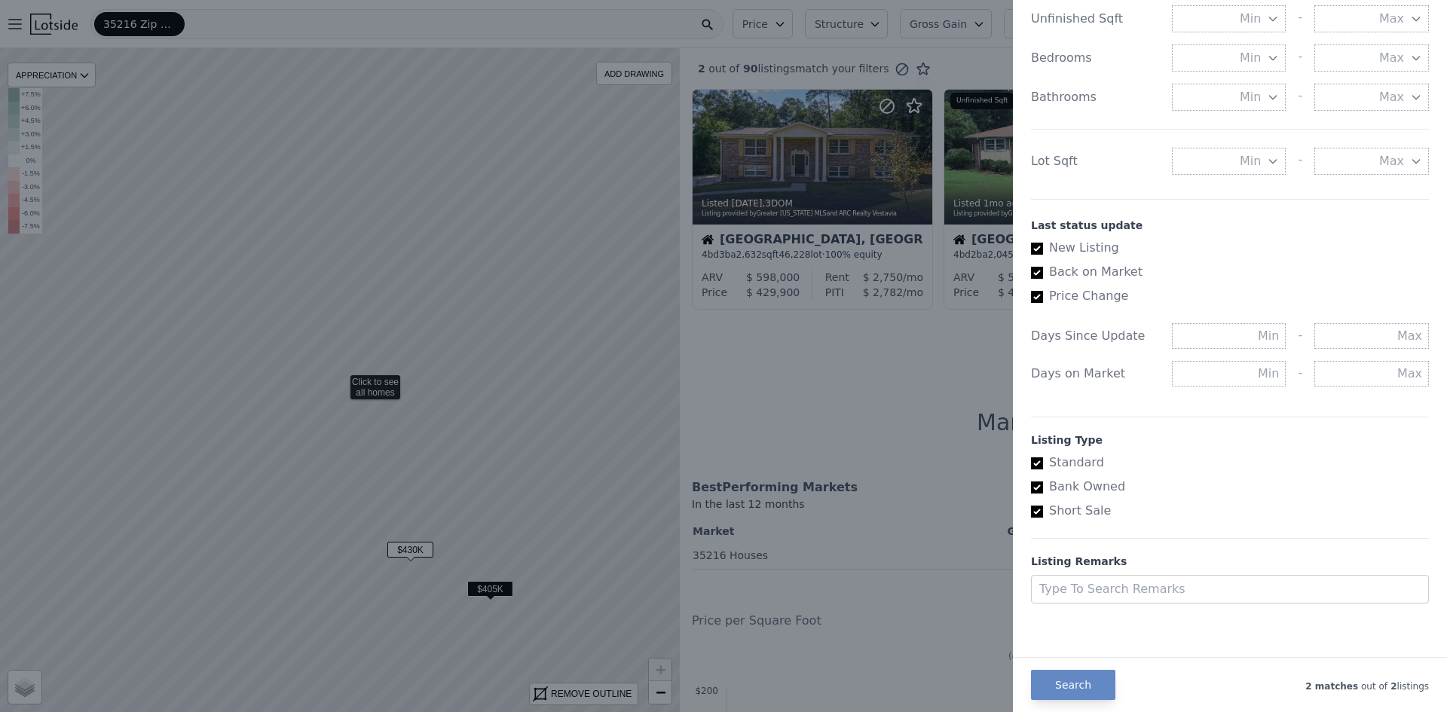
click at [859, 390] on div at bounding box center [723, 356] width 1447 height 712
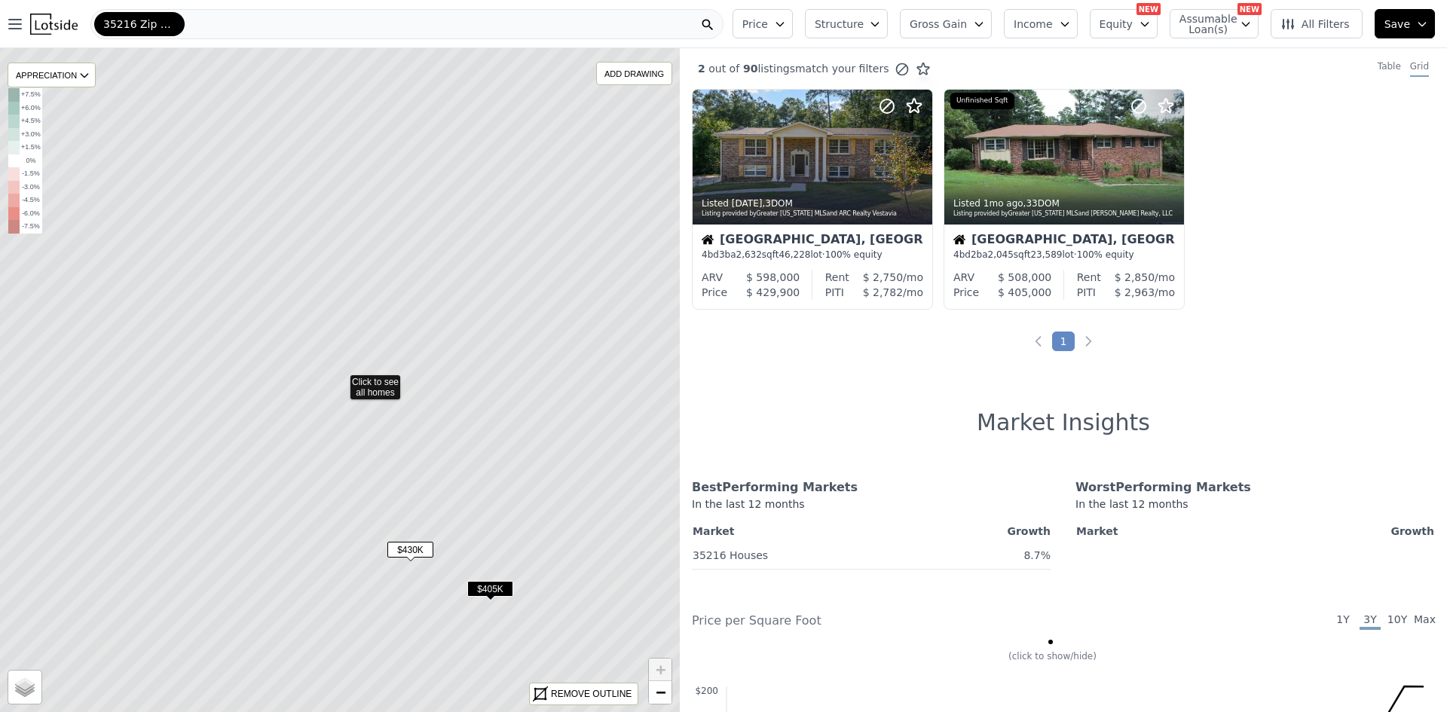
click at [269, 15] on div "35216 Zip Code" at bounding box center [406, 24] width 633 height 30
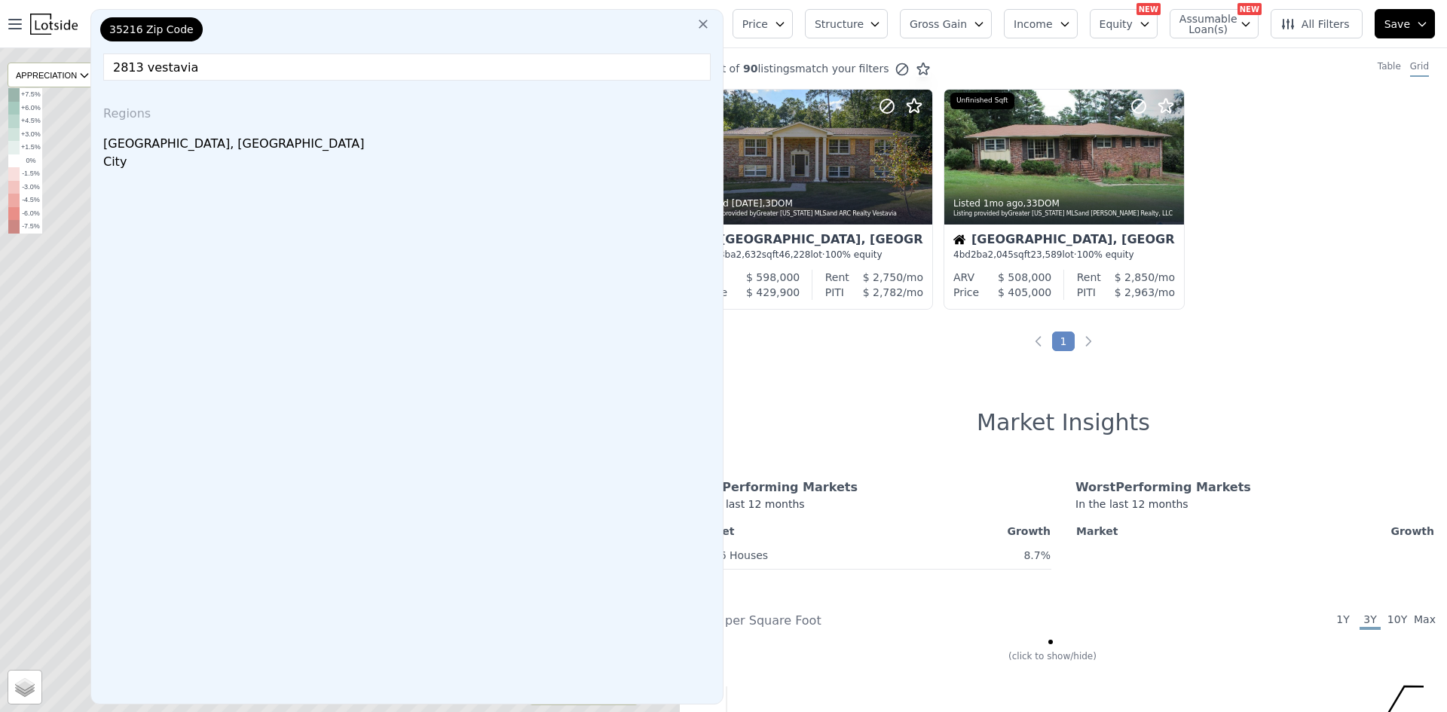
type input "2813 vestavia"
click at [711, 30] on icon at bounding box center [703, 24] width 15 height 15
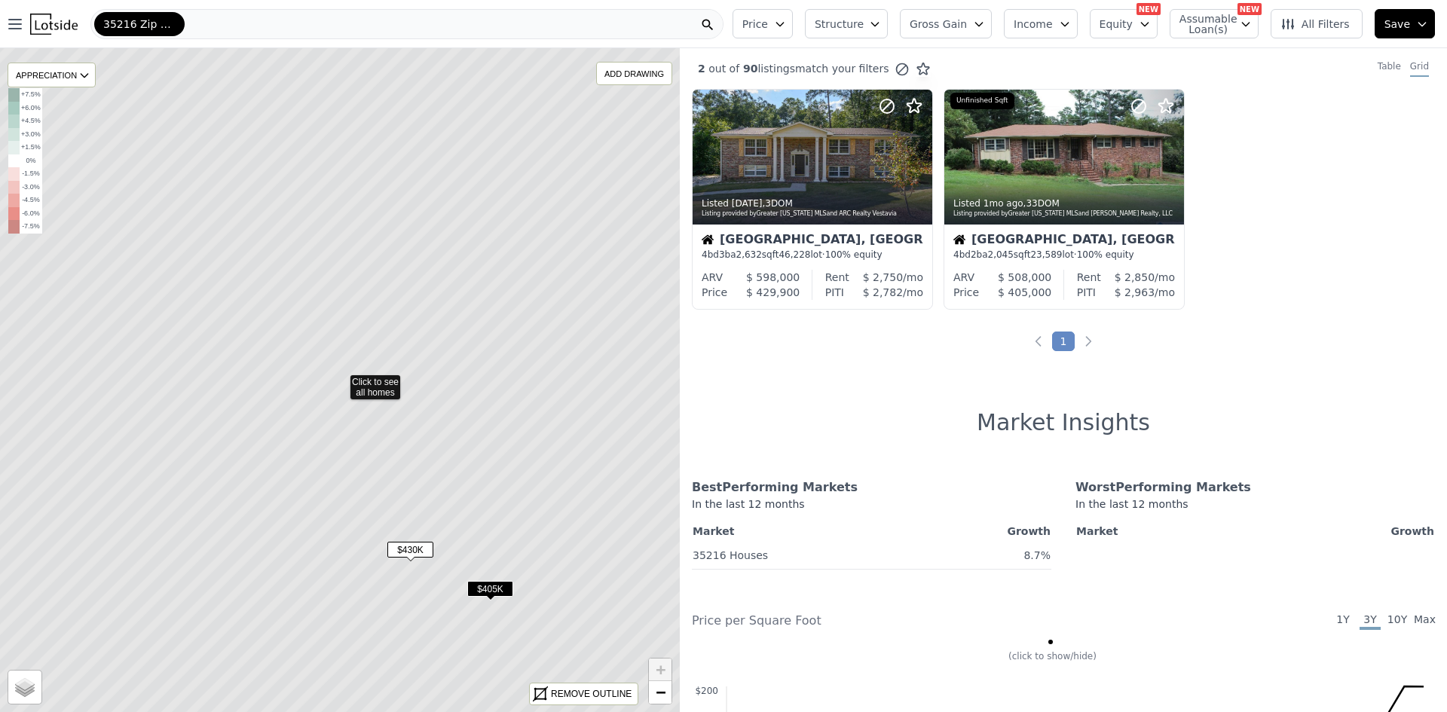
drag, startPoint x: 479, startPoint y: 427, endPoint x: 485, endPoint y: 445, distance: 19.1
click at [485, 445] on icon at bounding box center [340, 380] width 818 height 800
click at [796, 234] on div "Vestavia Hills, AL" at bounding box center [813, 241] width 222 height 15
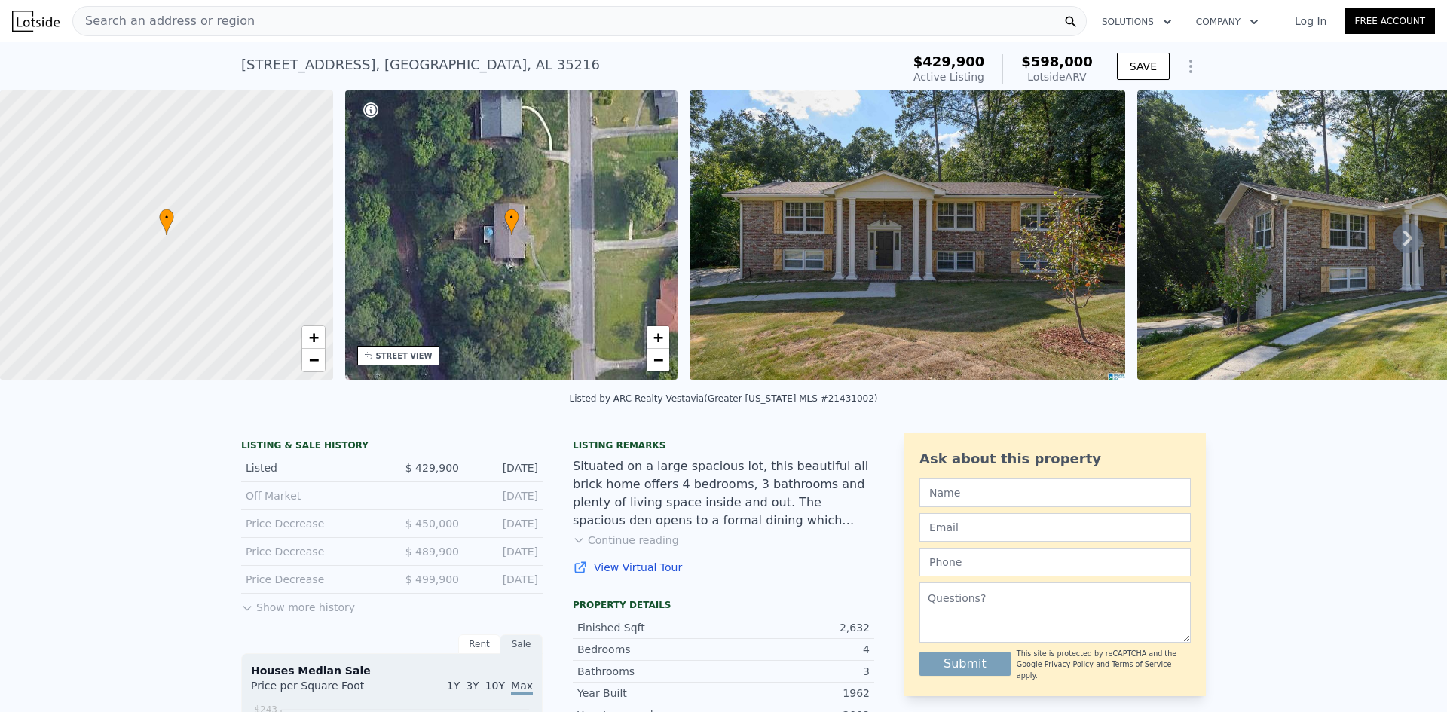
click at [1398, 235] on icon at bounding box center [1408, 238] width 30 height 30
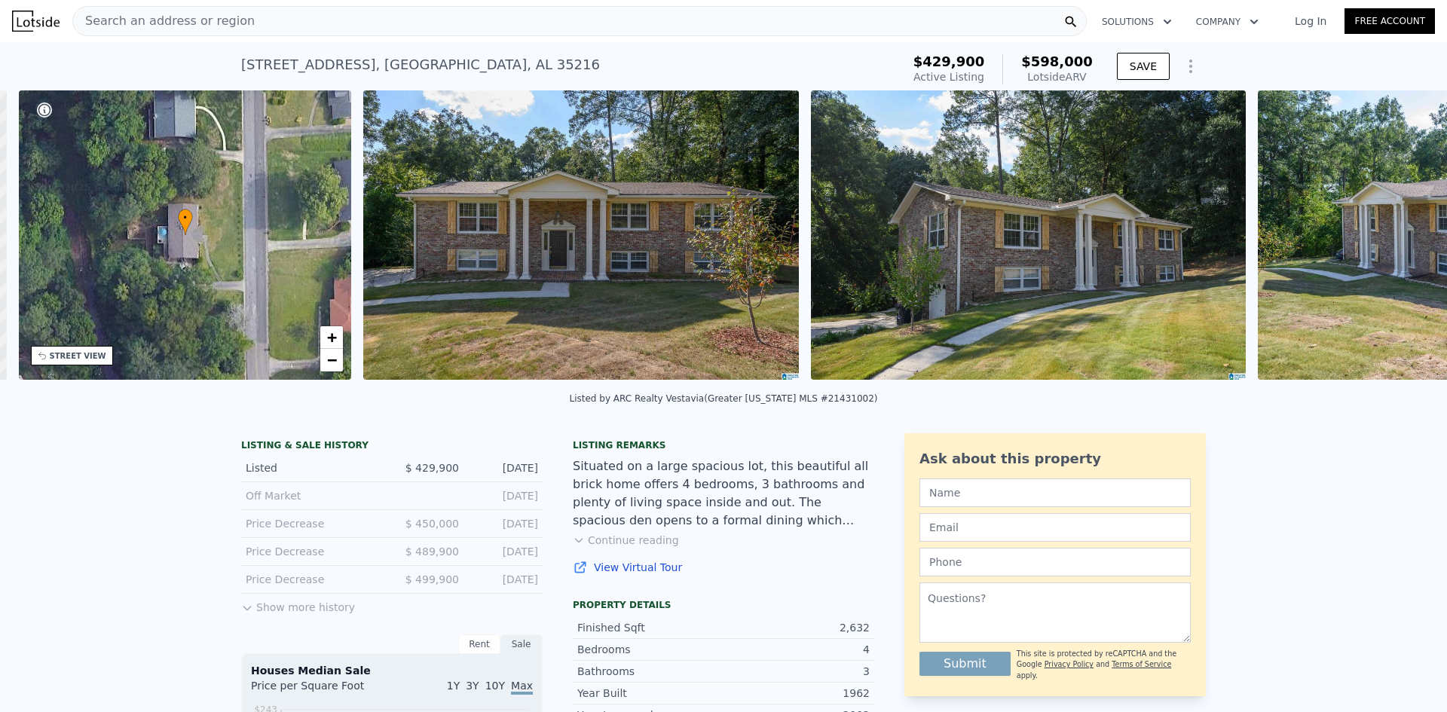
scroll to position [0, 351]
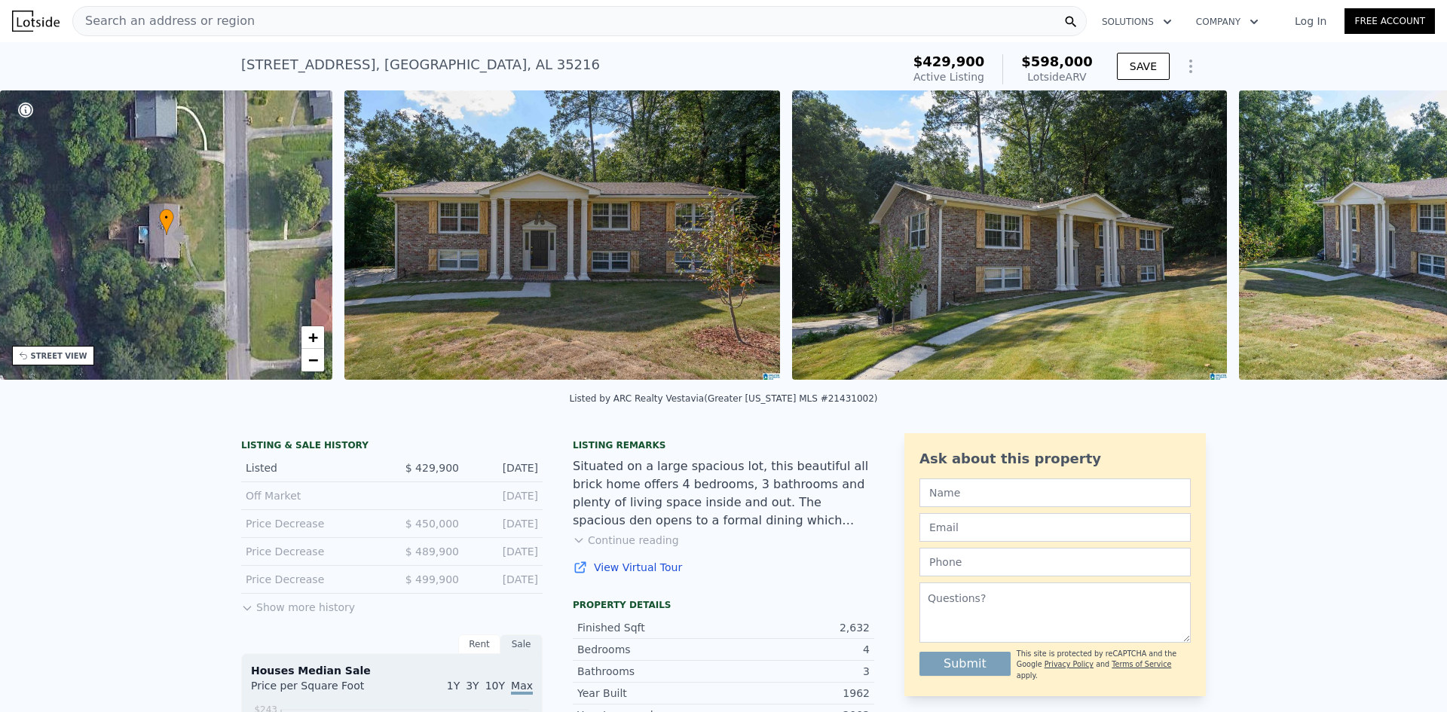
click at [1398, 235] on img at bounding box center [1456, 234] width 435 height 289
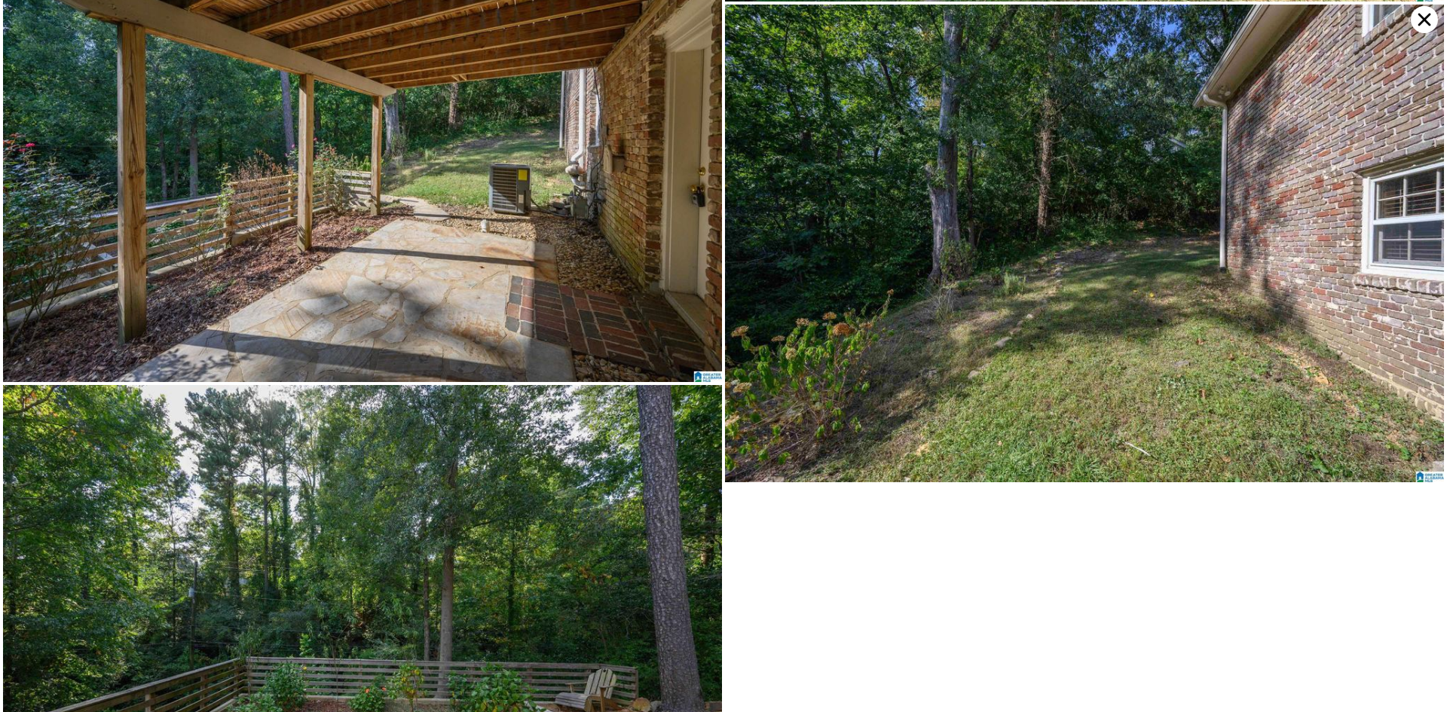
scroll to position [11218, 0]
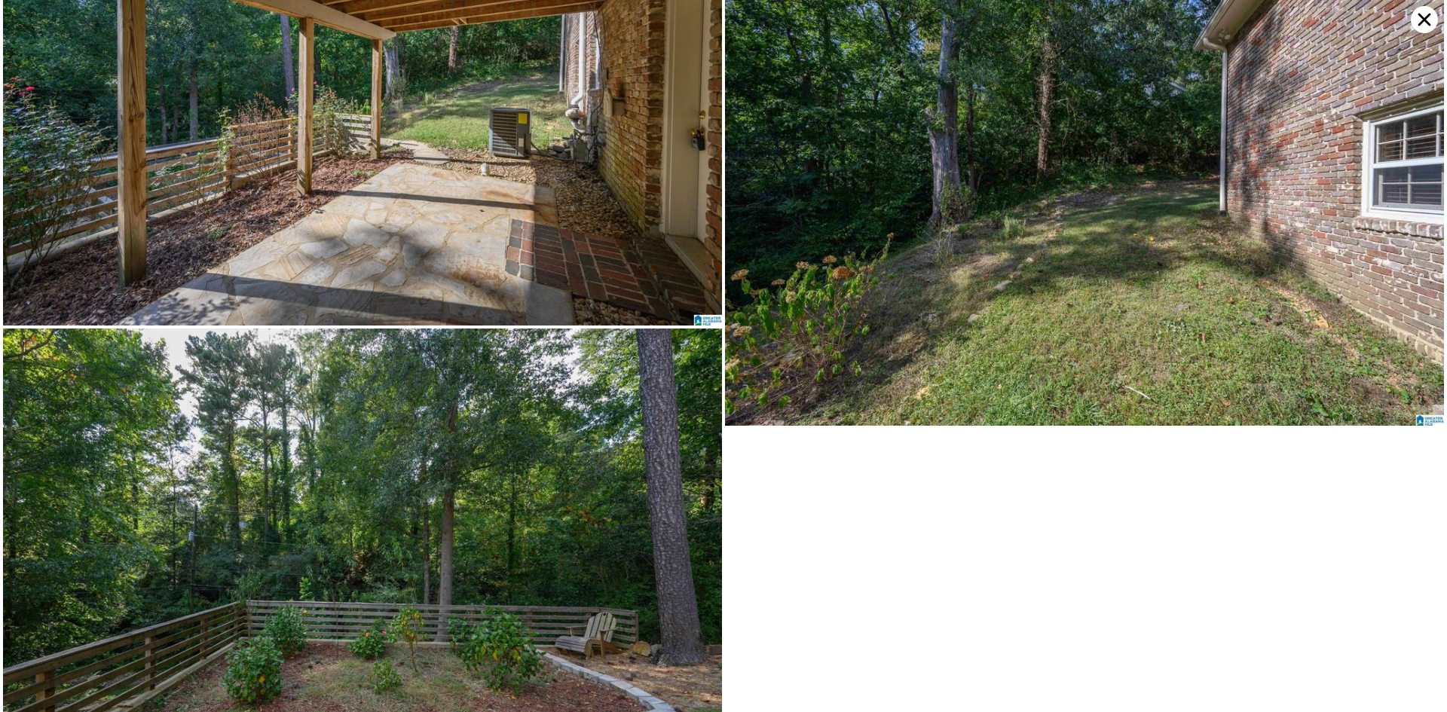
click at [1428, 19] on icon at bounding box center [1424, 19] width 27 height 27
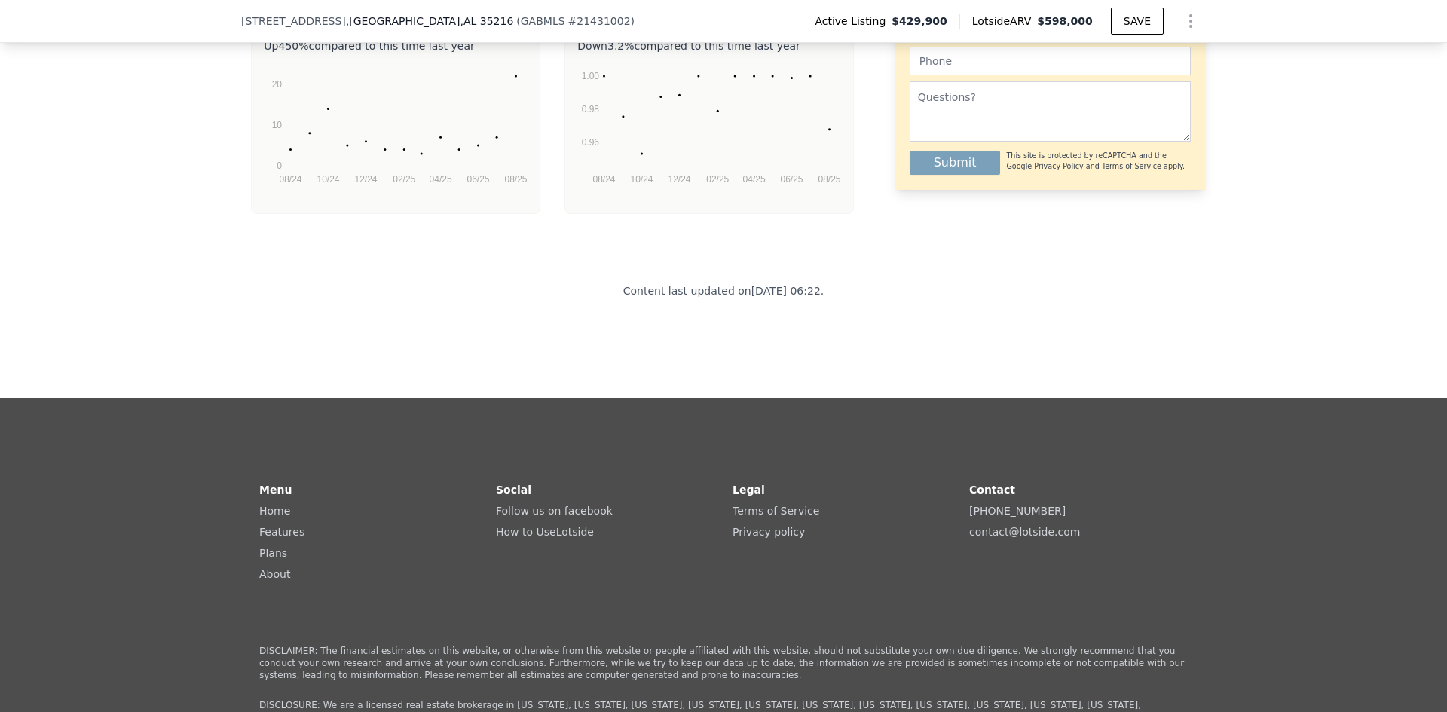
scroll to position [3536, 0]
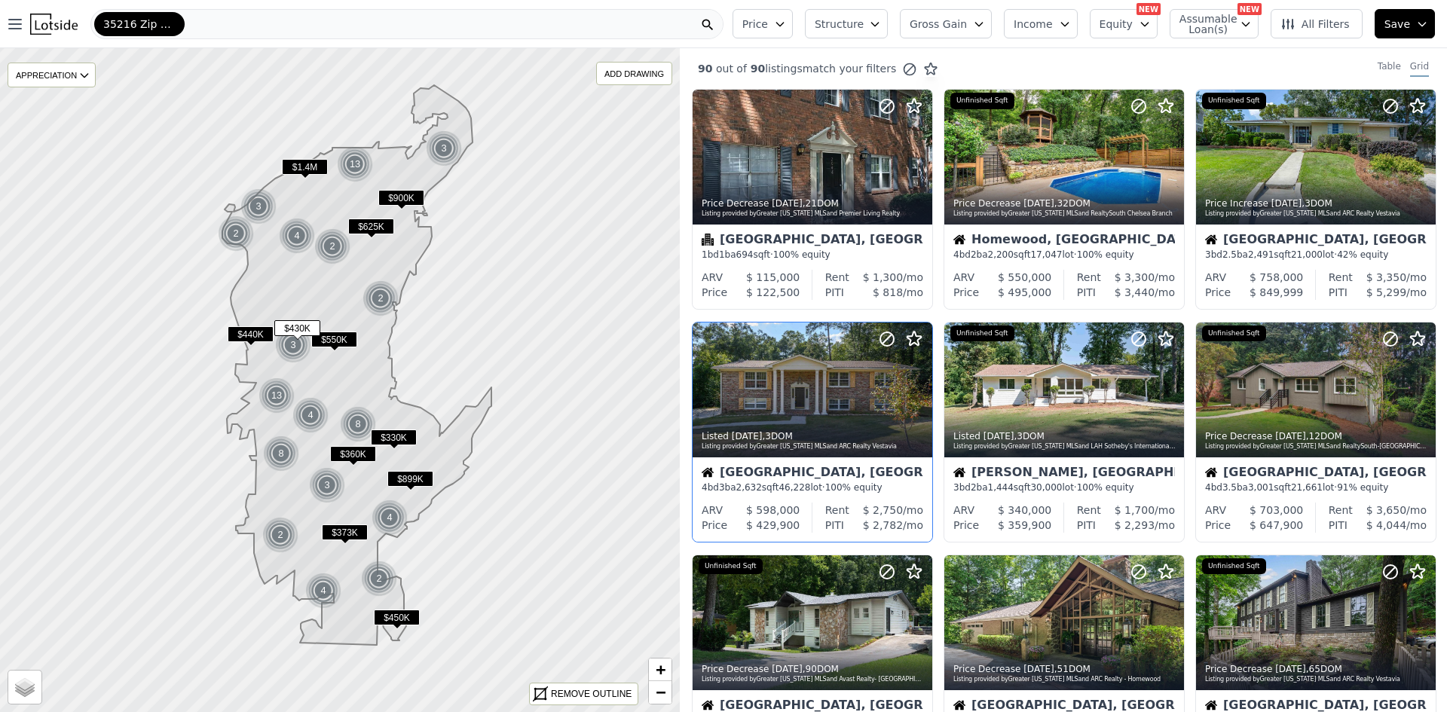
click at [754, 474] on div "Vestavia Hills, AL" at bounding box center [813, 473] width 222 height 15
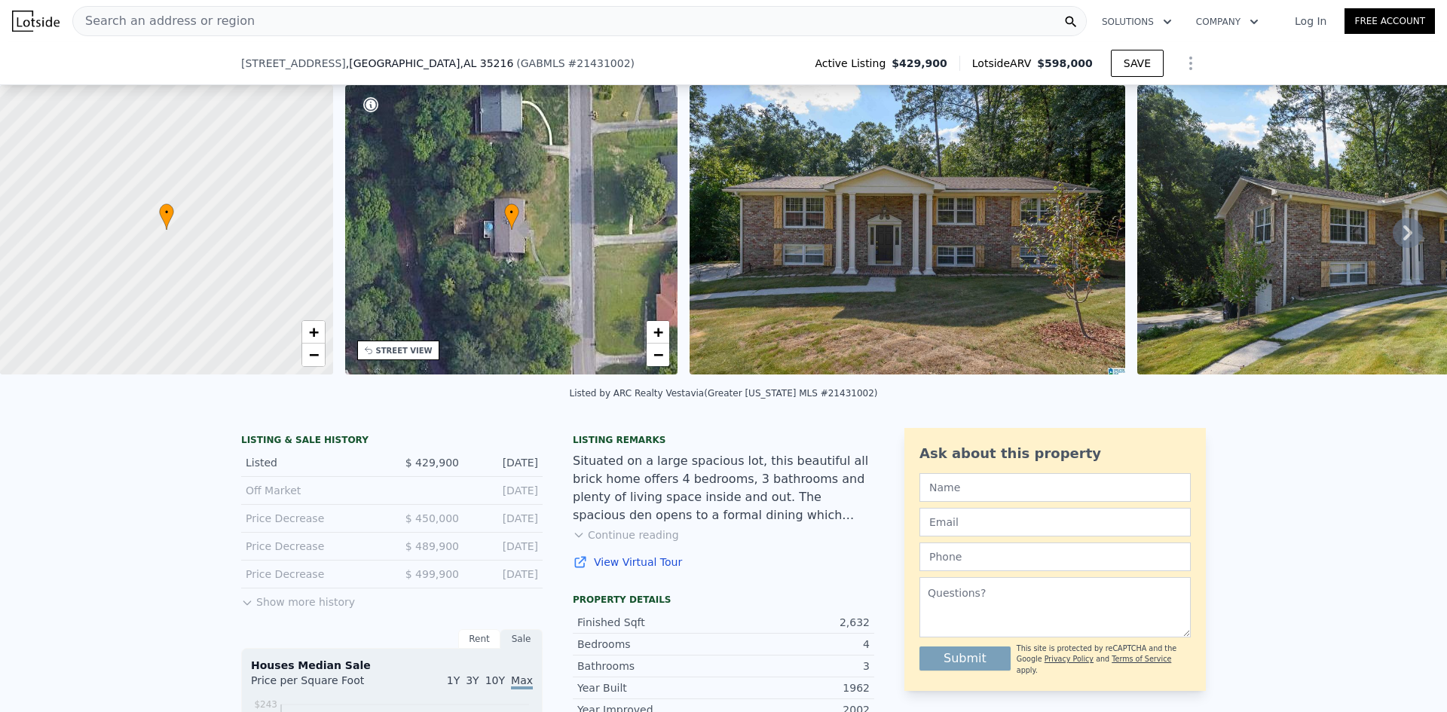
scroll to position [70, 0]
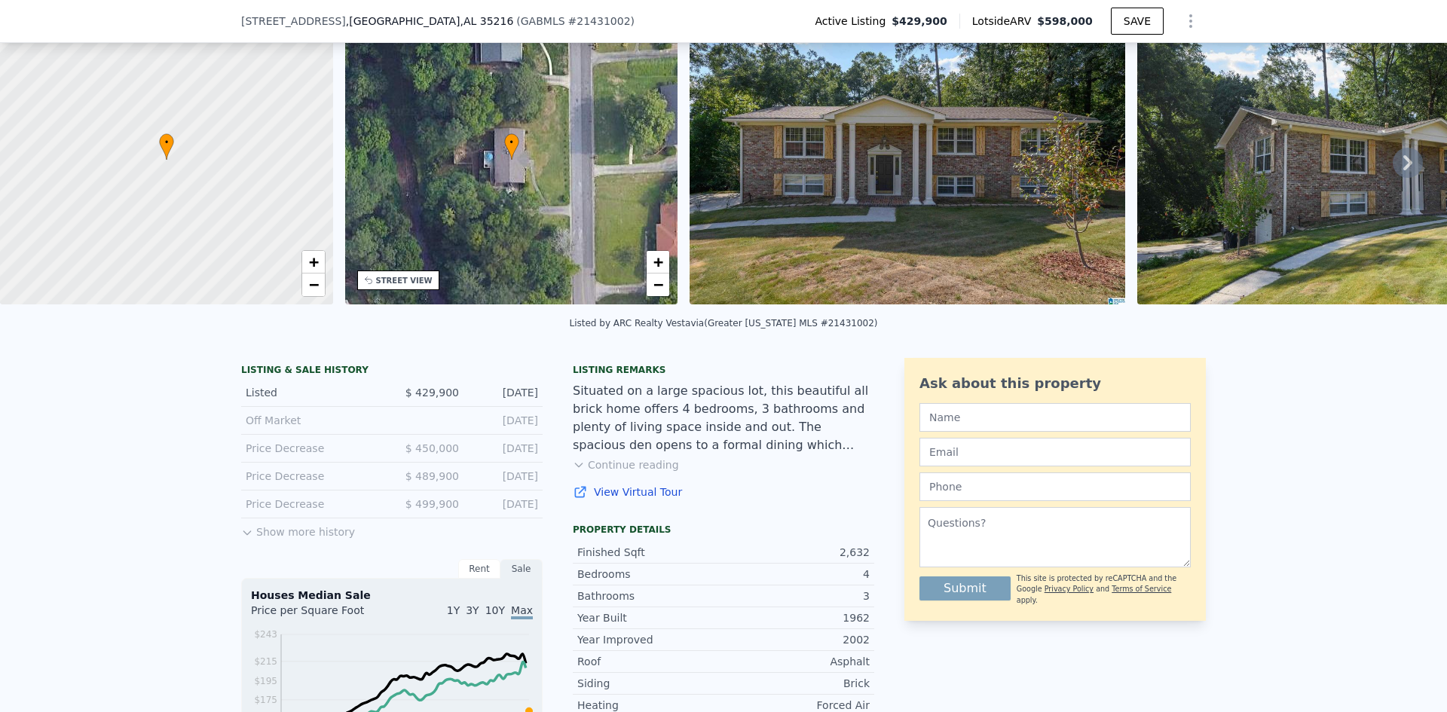
click at [242, 539] on icon at bounding box center [247, 533] width 12 height 12
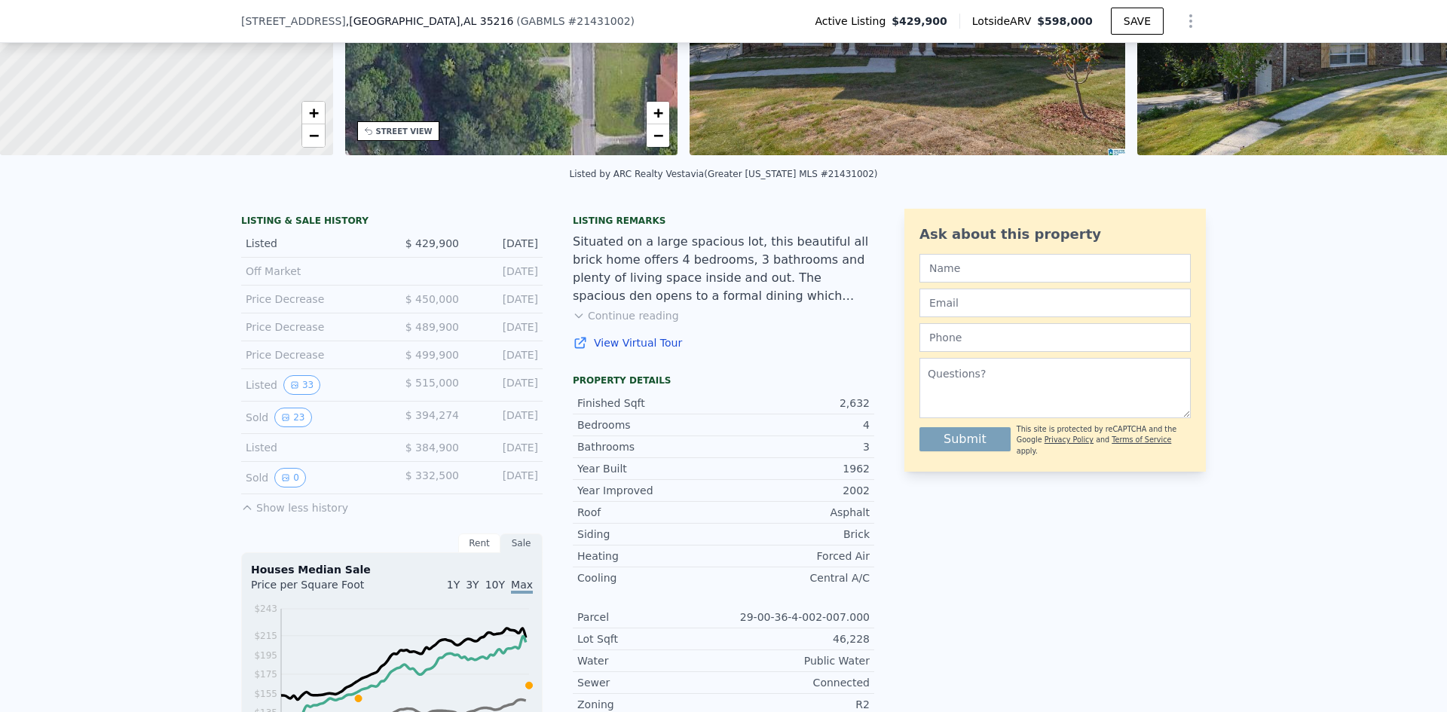
scroll to position [221, 0]
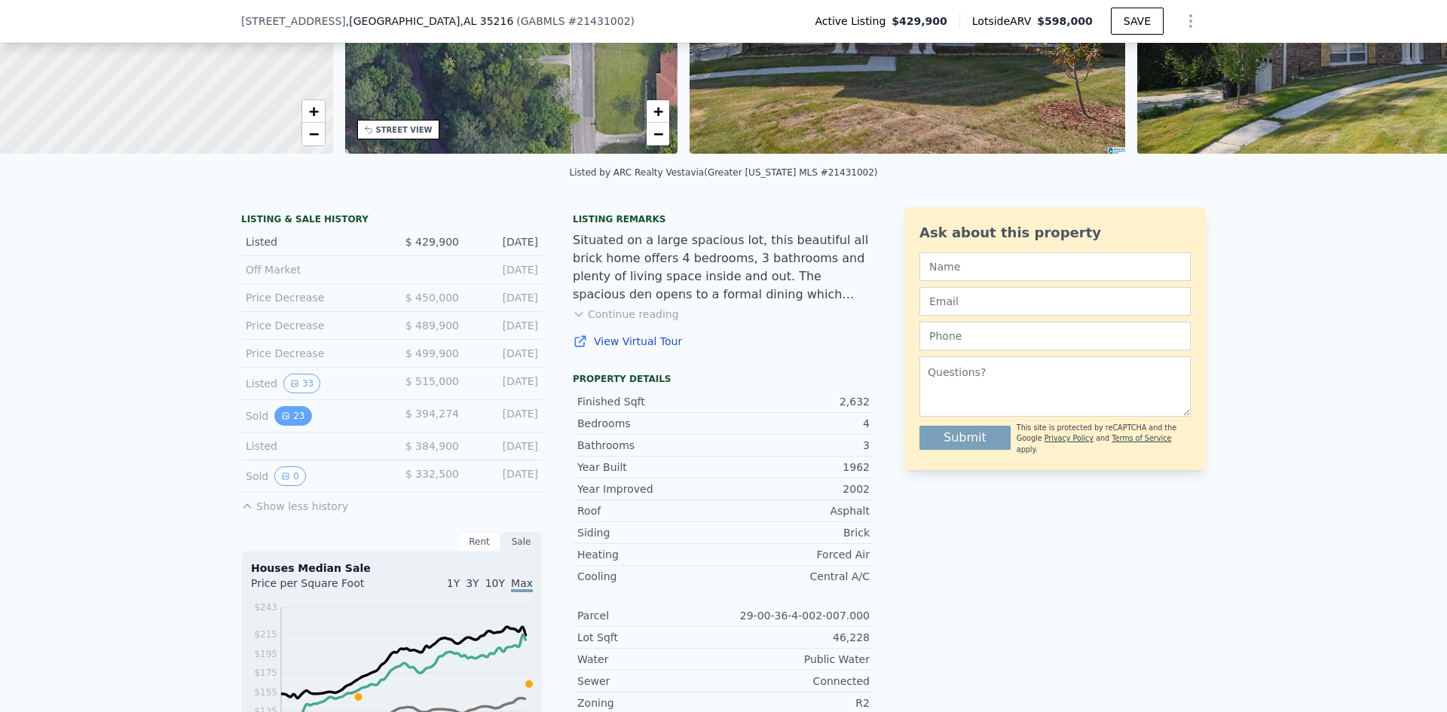
click at [287, 424] on button "23" at bounding box center [292, 416] width 37 height 20
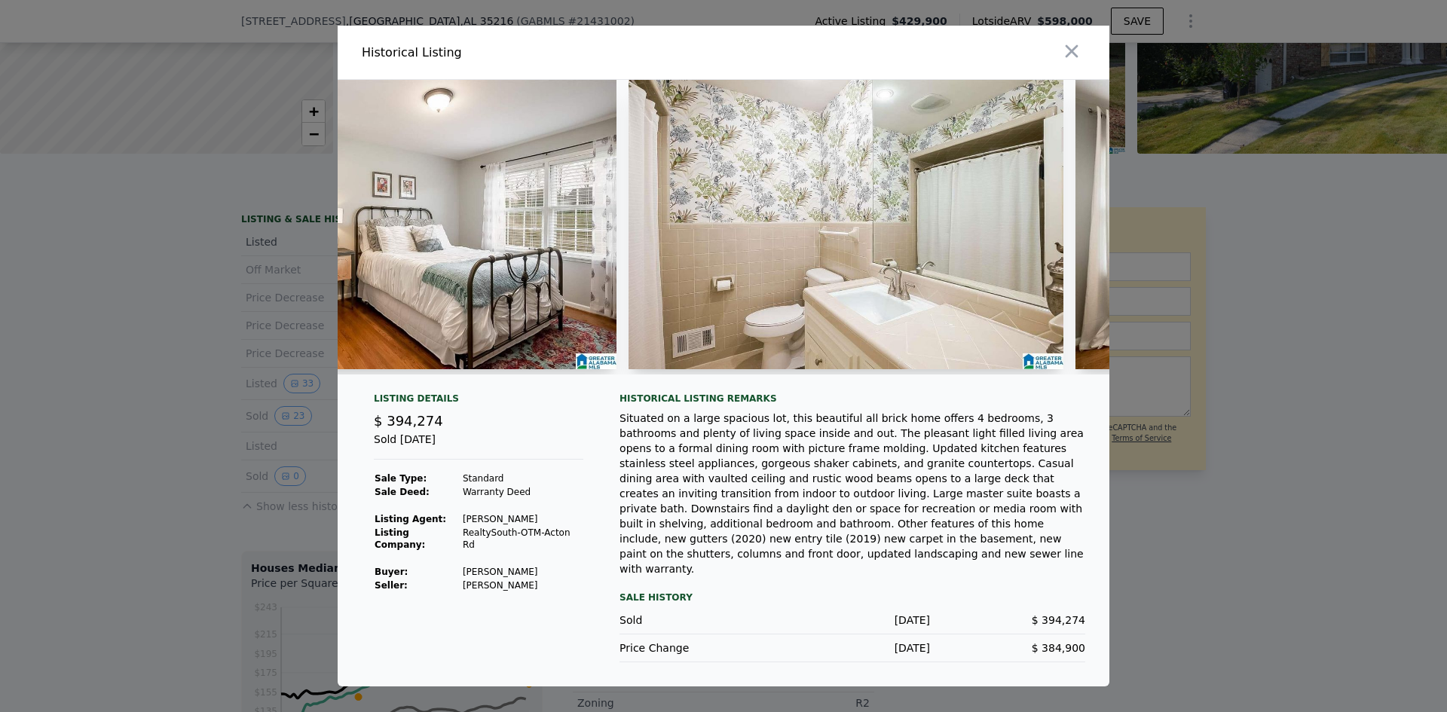
scroll to position [0, 7864]
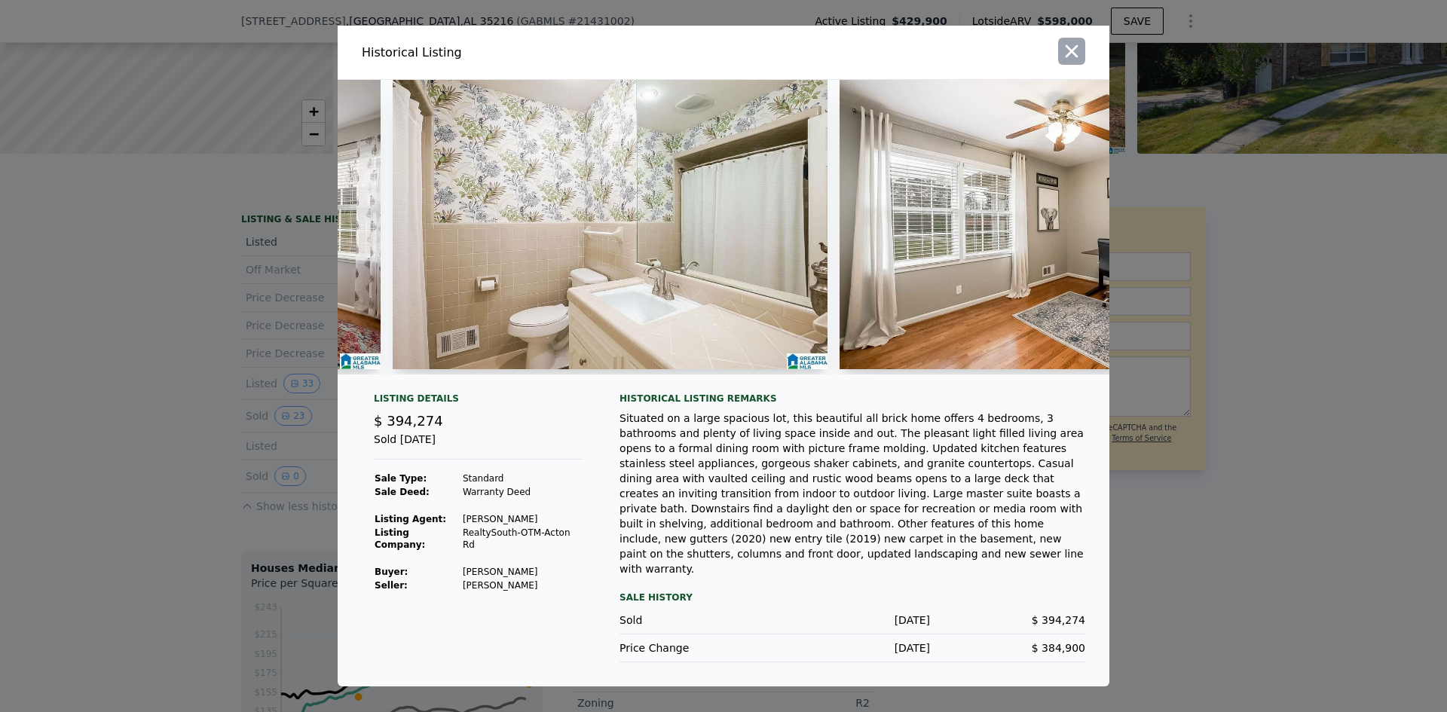
click at [1075, 58] on icon "button" at bounding box center [1072, 51] width 13 height 13
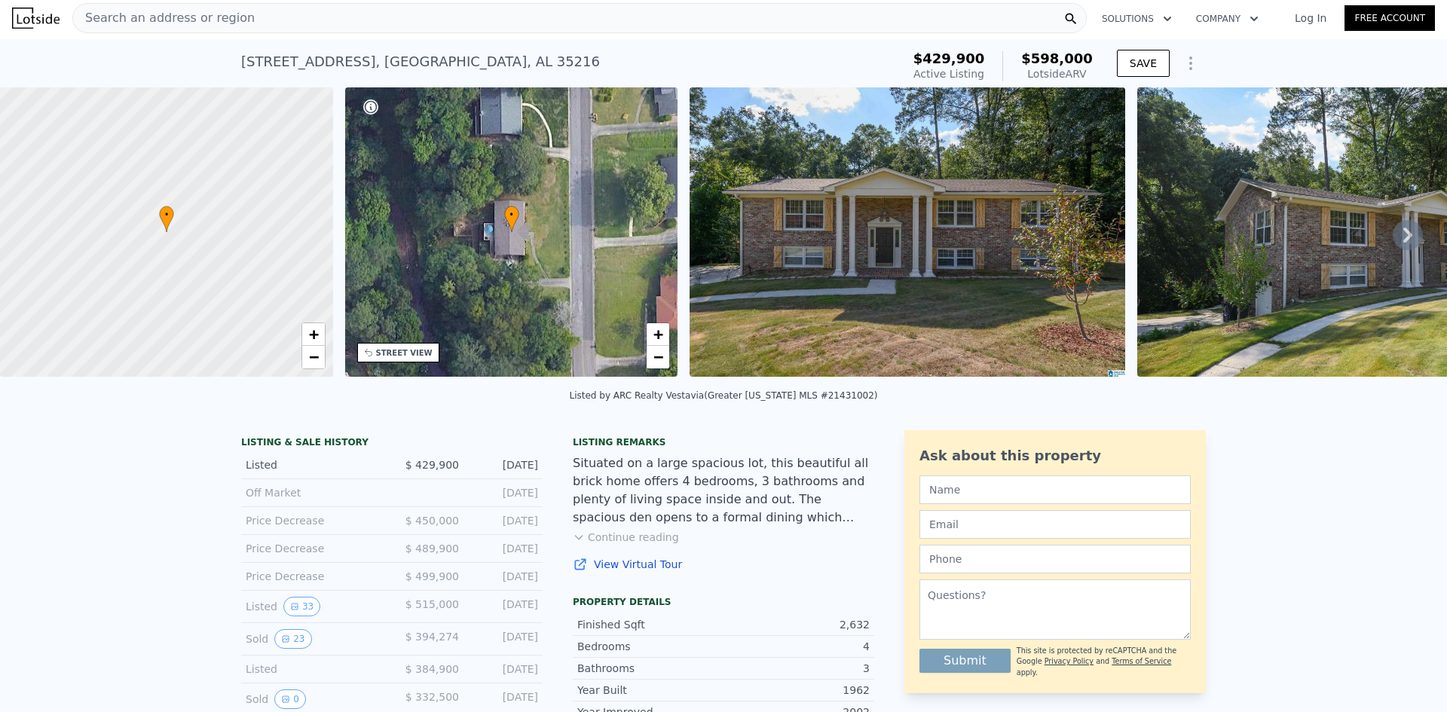
scroll to position [0, 0]
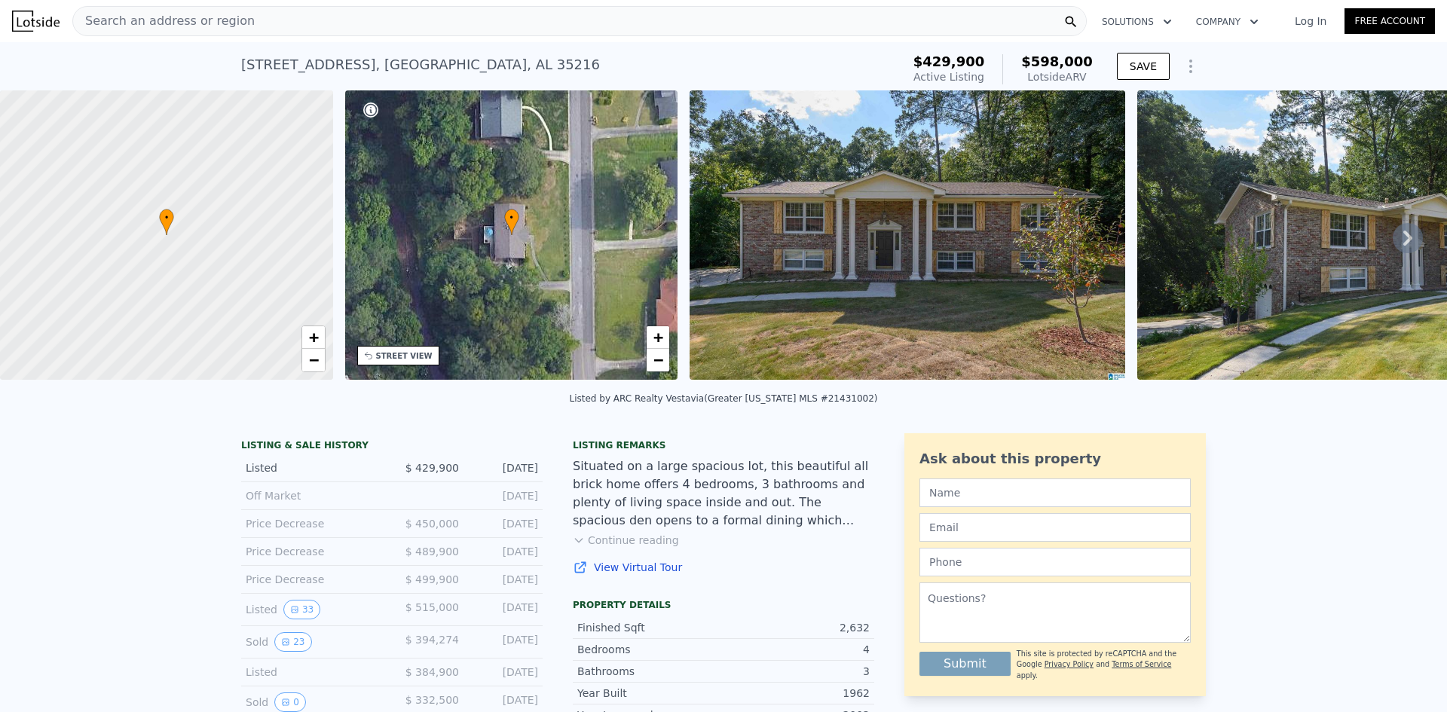
click at [235, 16] on div "Search an address or region" at bounding box center [579, 21] width 1014 height 30
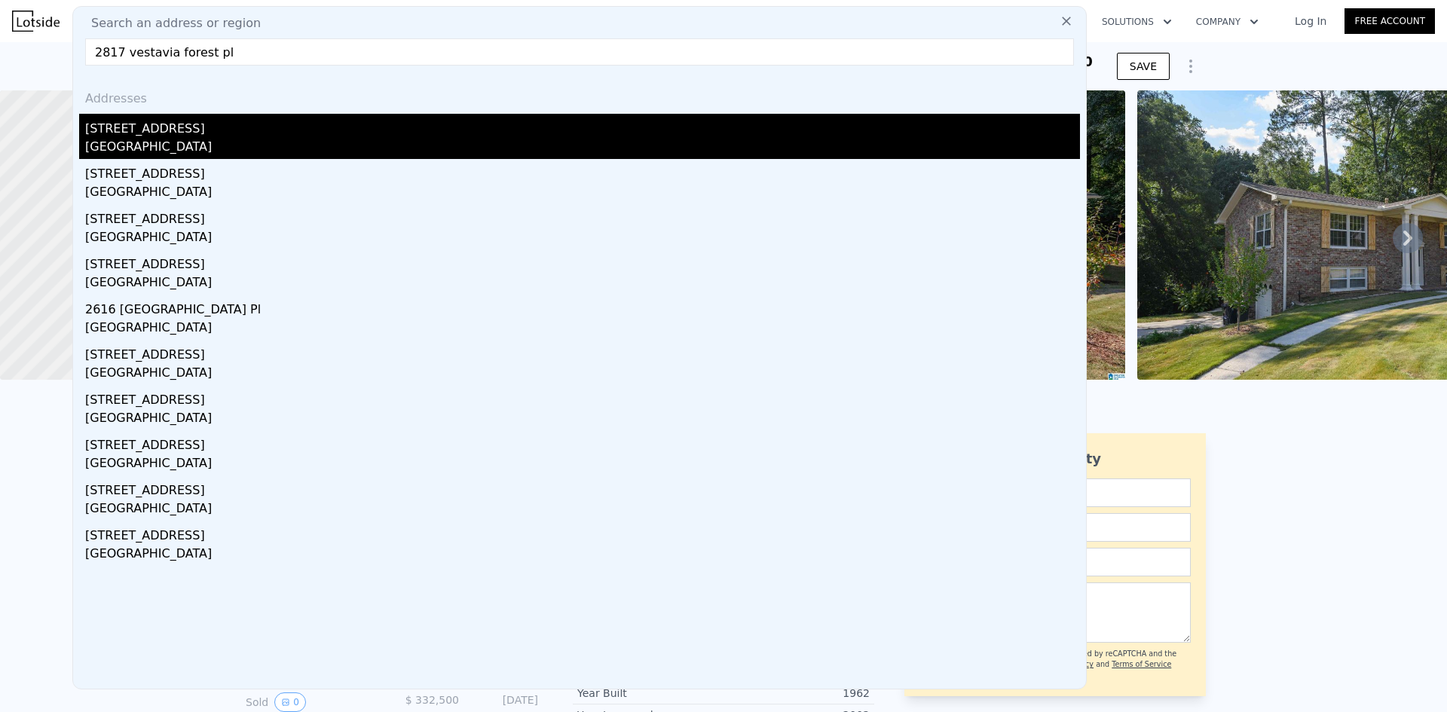
type input "2817 vestavia forest pl"
click at [157, 128] on div "2817 Vestavia Forest Pl" at bounding box center [582, 126] width 995 height 24
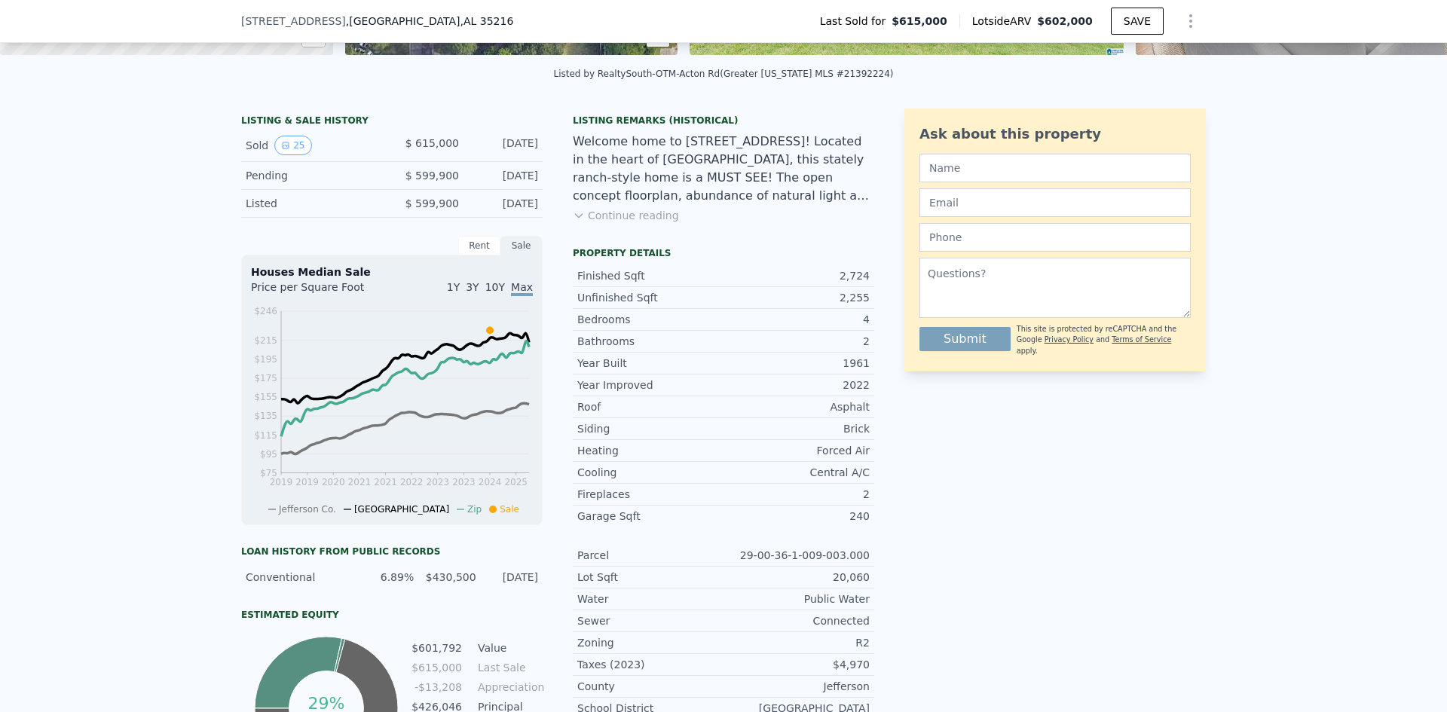
scroll to position [296, 0]
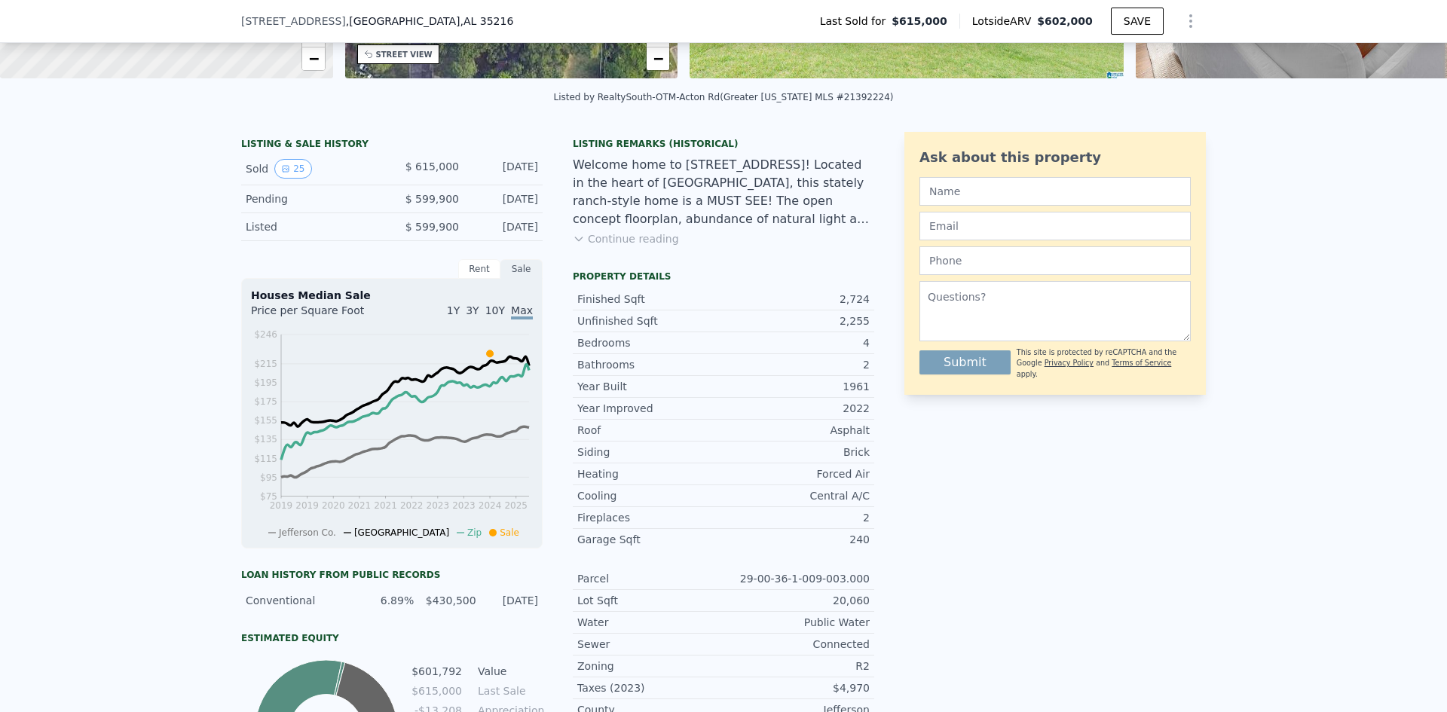
click at [443, 233] on span "$ 599,900" at bounding box center [432, 227] width 54 height 12
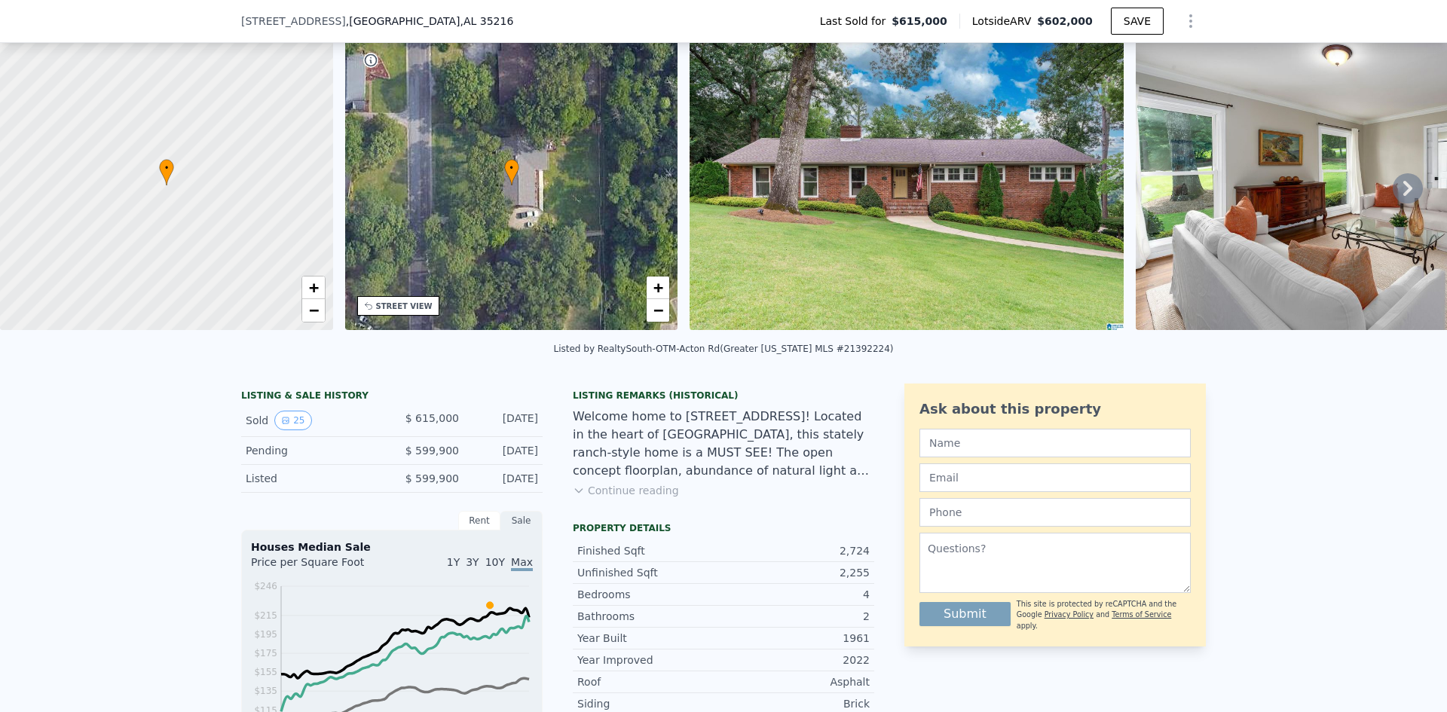
scroll to position [226, 0]
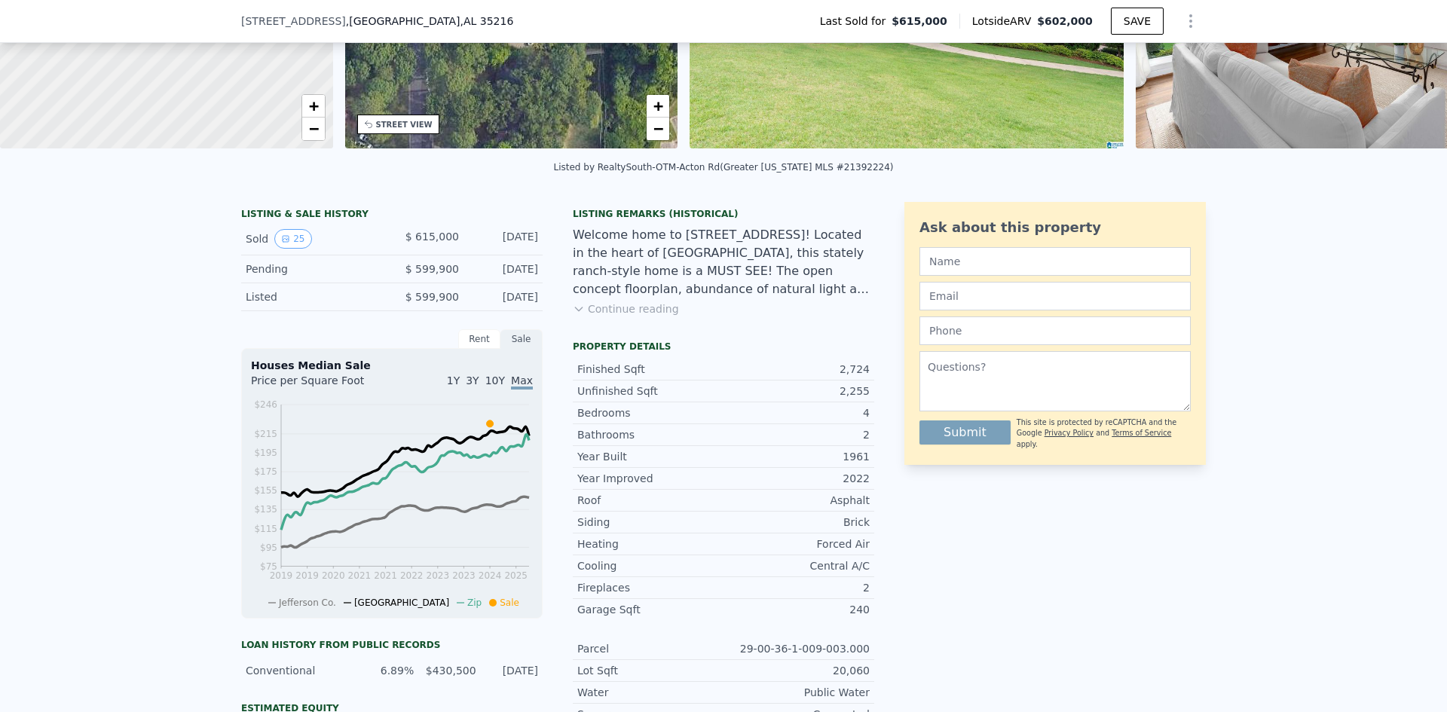
click at [509, 304] on div "Jul 18, 2024" at bounding box center [504, 296] width 67 height 15
click at [250, 304] on div "Listed" at bounding box center [313, 296] width 134 height 15
click at [287, 249] on button "25" at bounding box center [292, 239] width 37 height 20
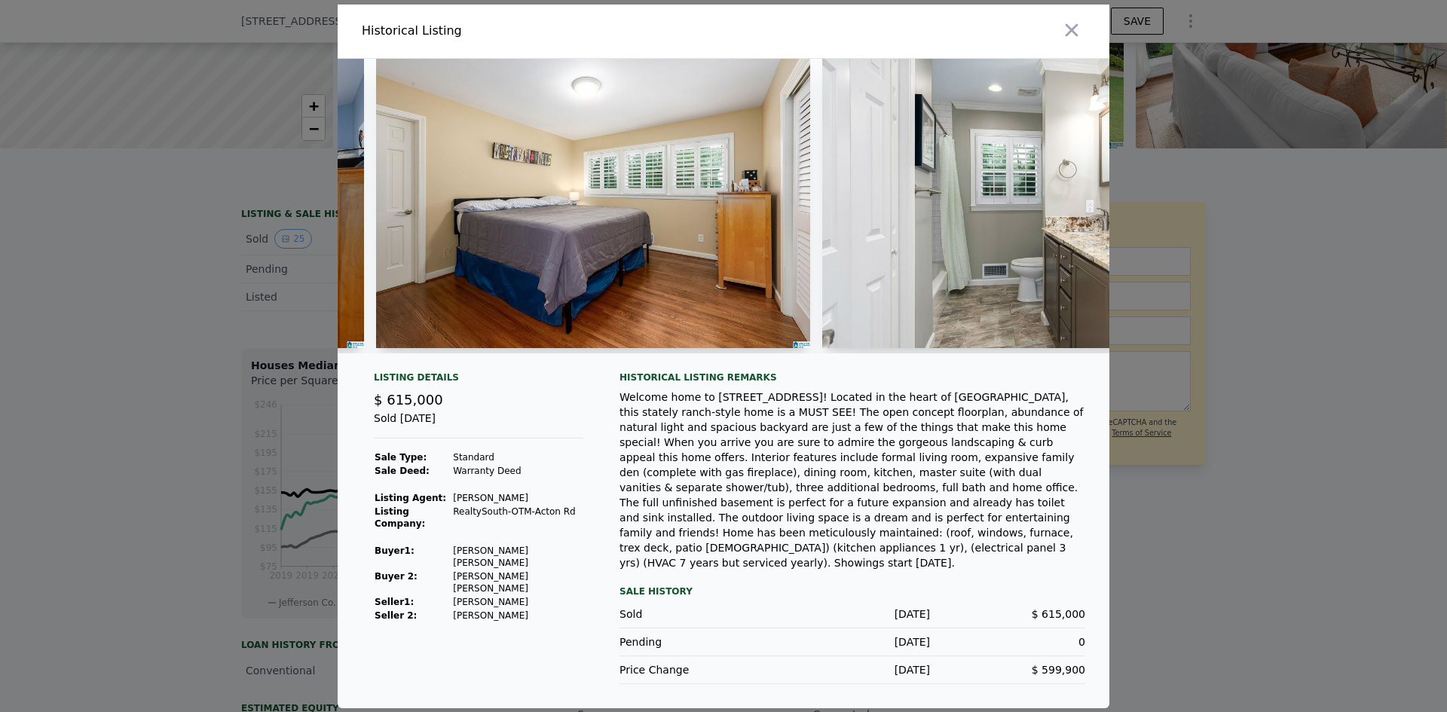
scroll to position [0, 7544]
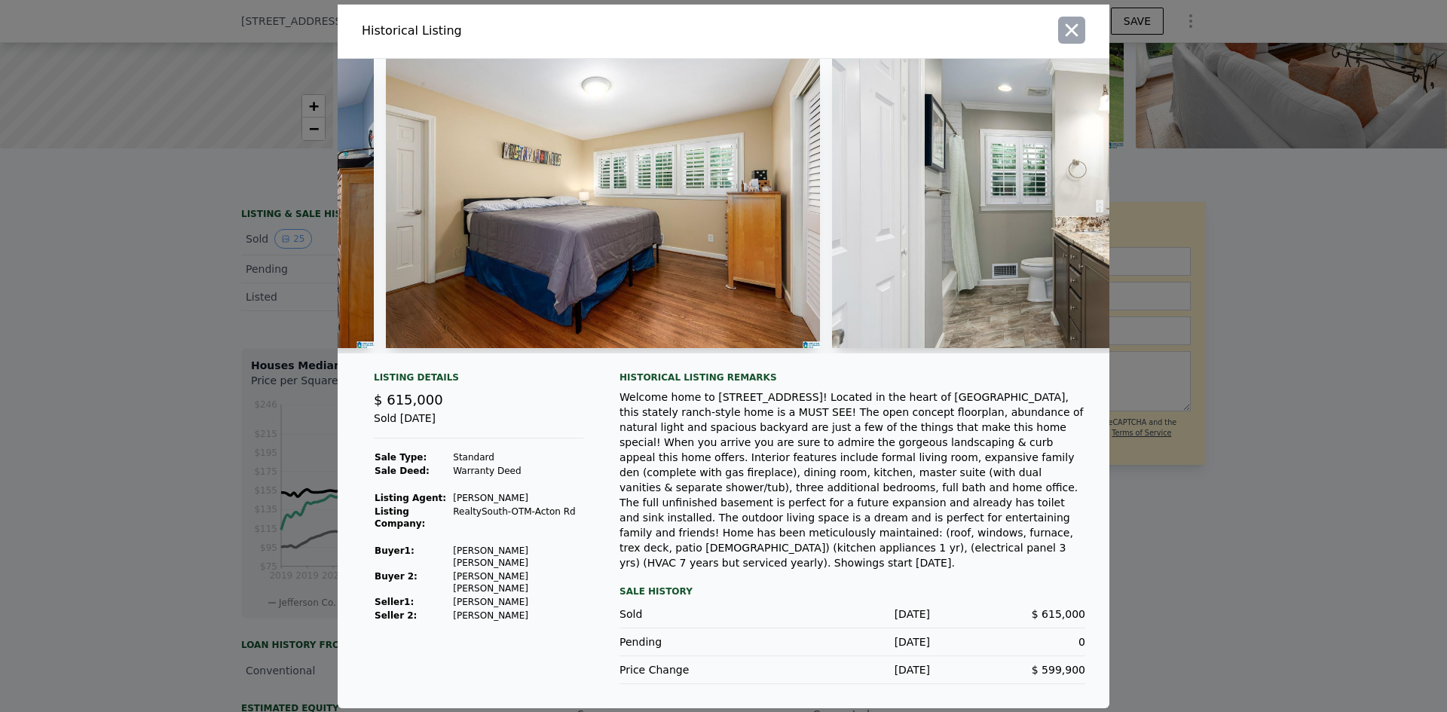
click at [1068, 35] on icon "button" at bounding box center [1072, 29] width 13 height 13
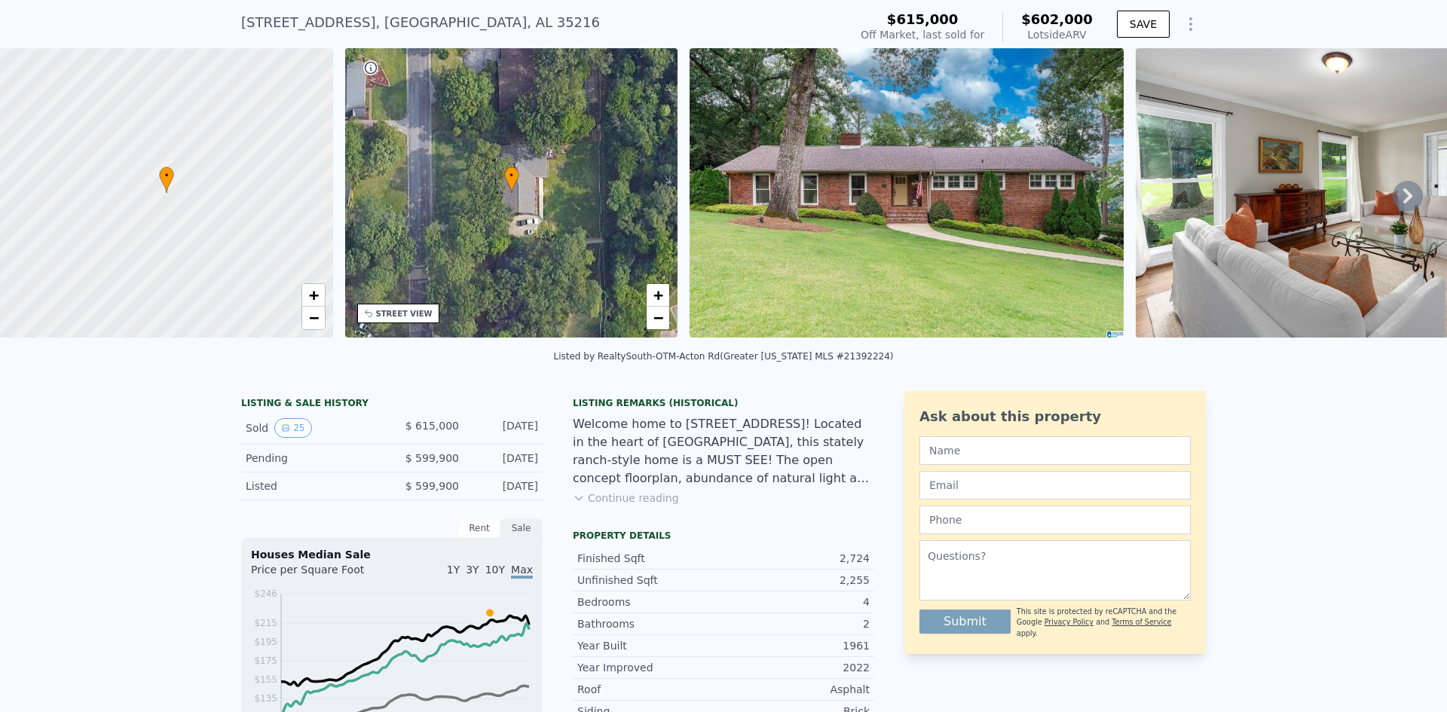
scroll to position [5, 0]
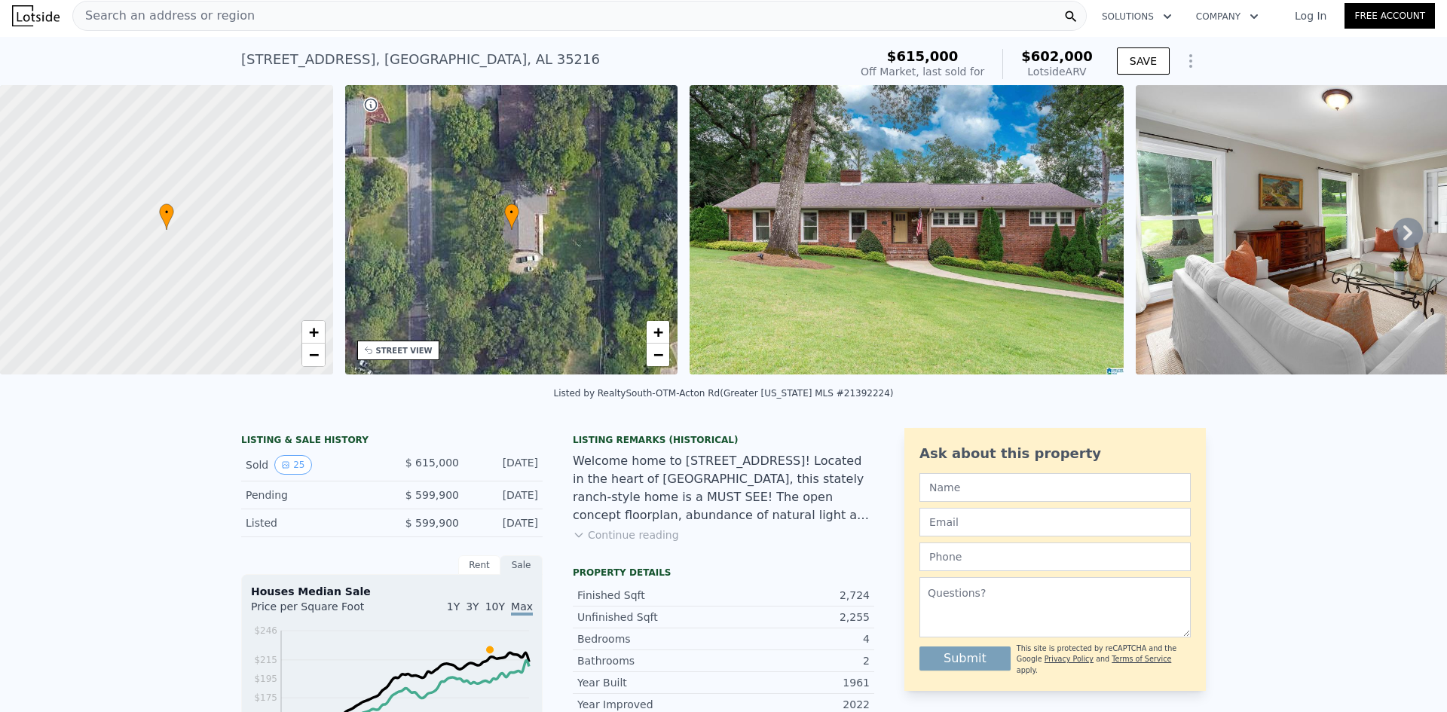
click at [636, 543] on button "Continue reading" at bounding box center [626, 534] width 106 height 15
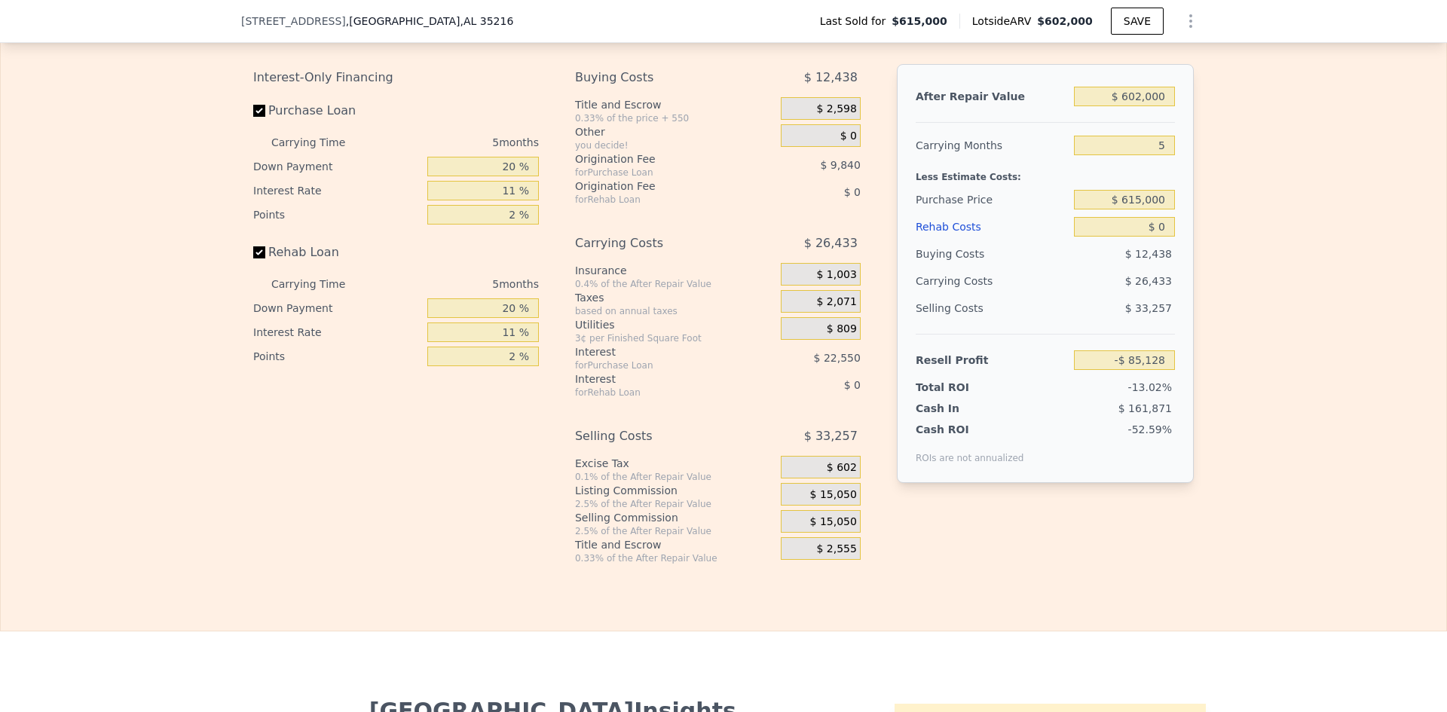
scroll to position [2863, 0]
